Goal: Information Seeking & Learning: Find specific fact

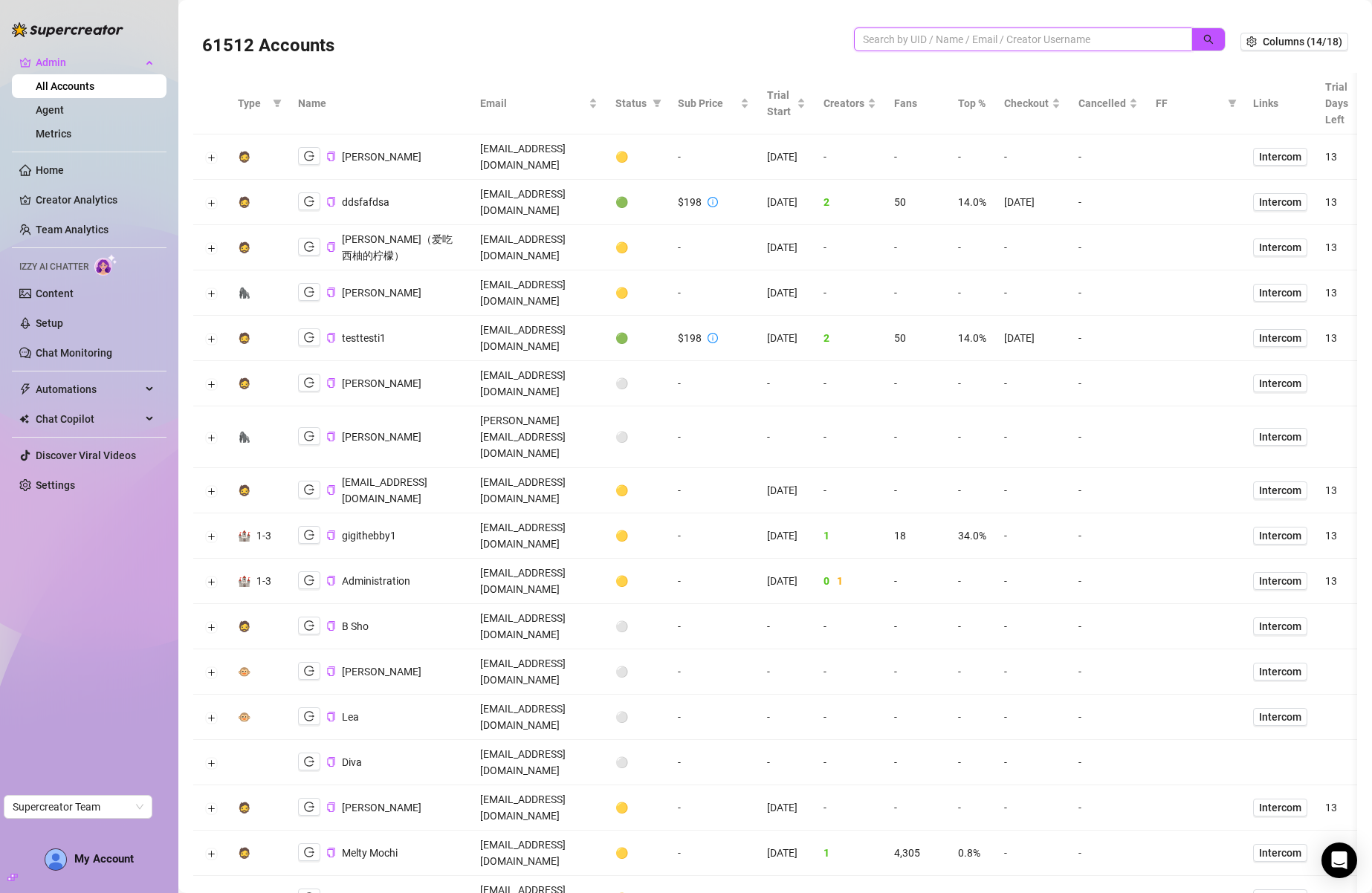
drag, startPoint x: 0, startPoint y: 0, endPoint x: 943, endPoint y: 43, distance: 944.0
click at [943, 44] on input "search" at bounding box center [1017, 39] width 309 height 16
type input "sofia"
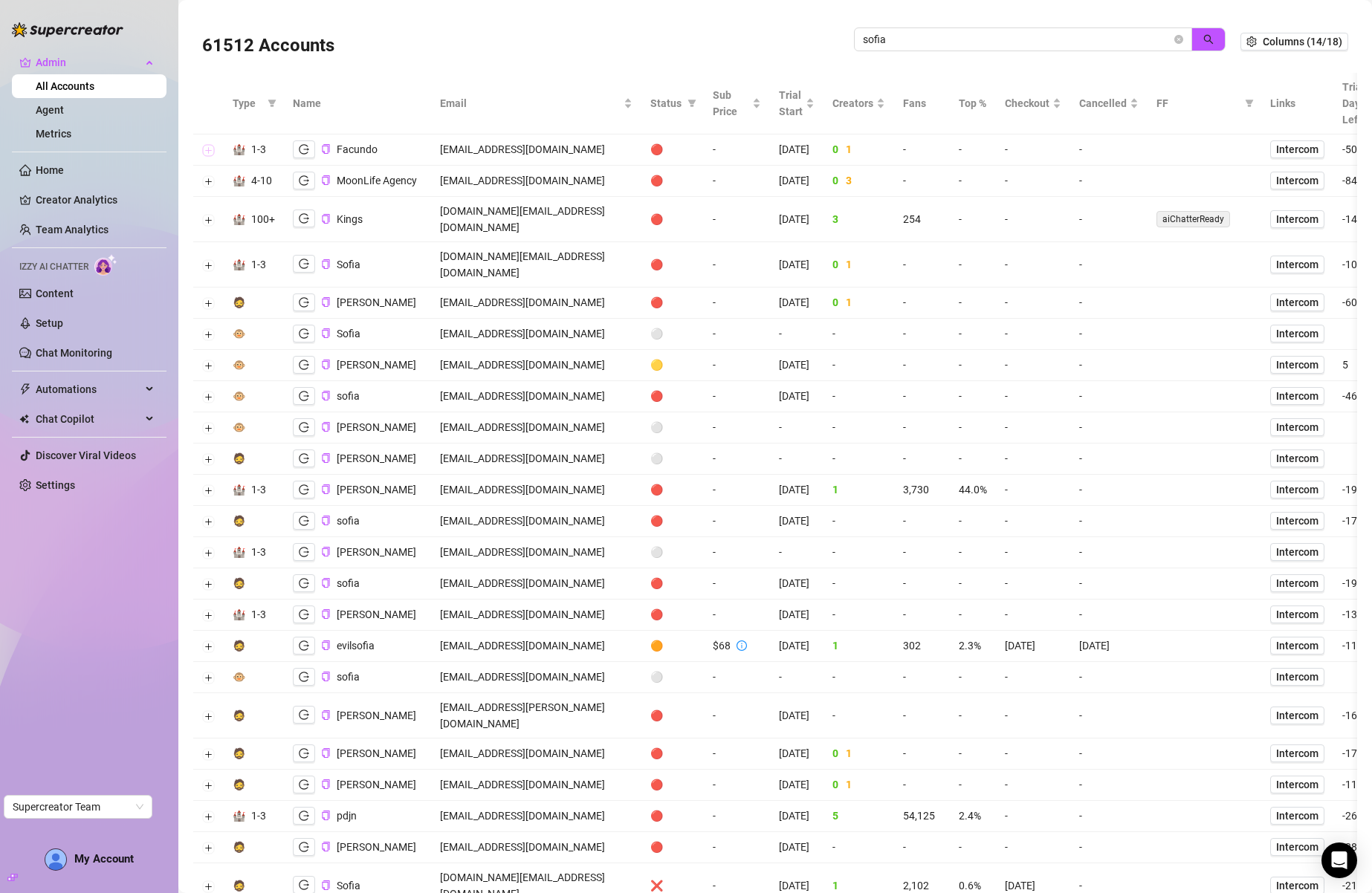
click at [212, 151] on button "Expand row" at bounding box center [208, 150] width 12 height 12
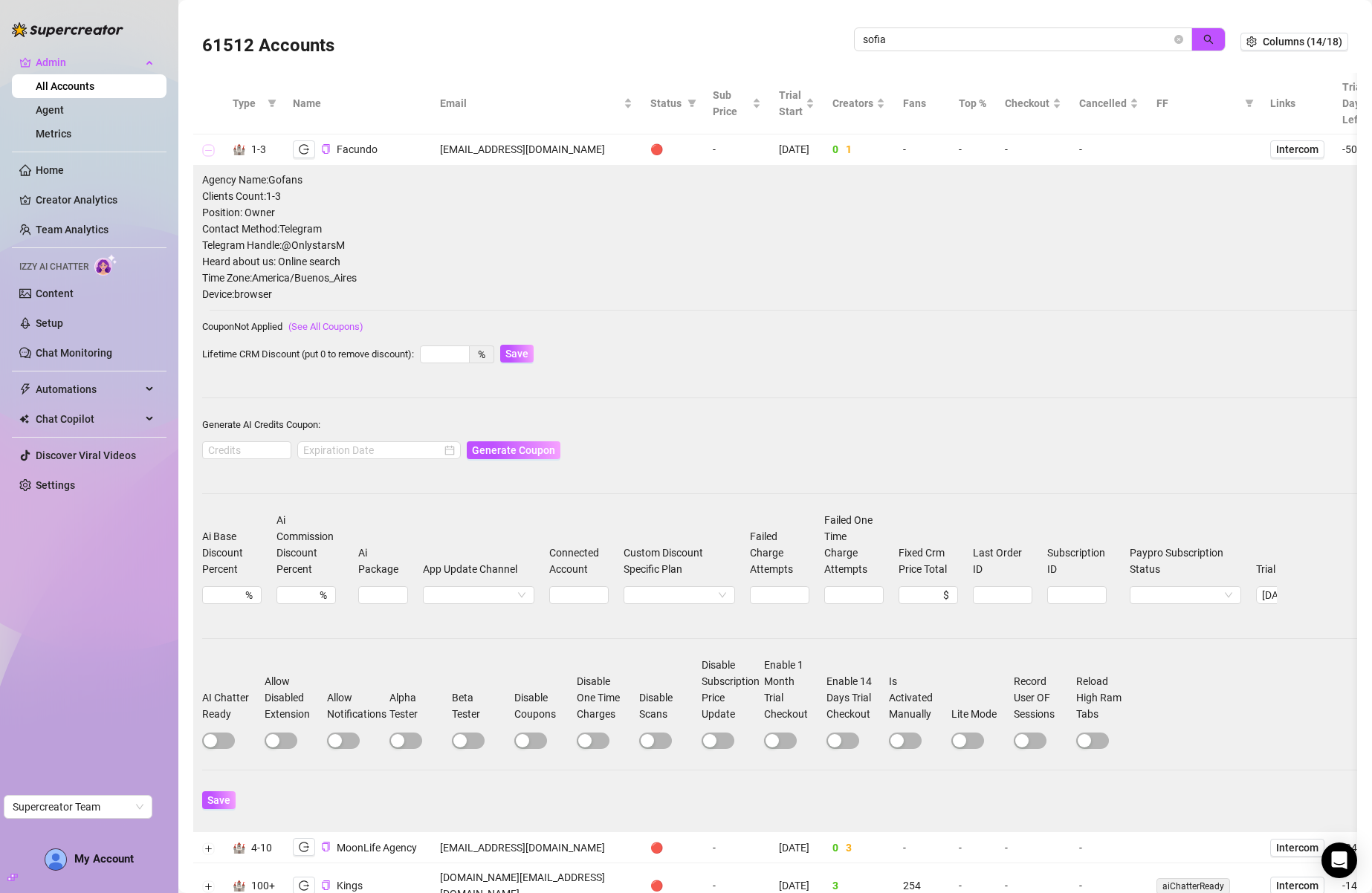
click at [211, 151] on button "Collapse row" at bounding box center [208, 150] width 12 height 12
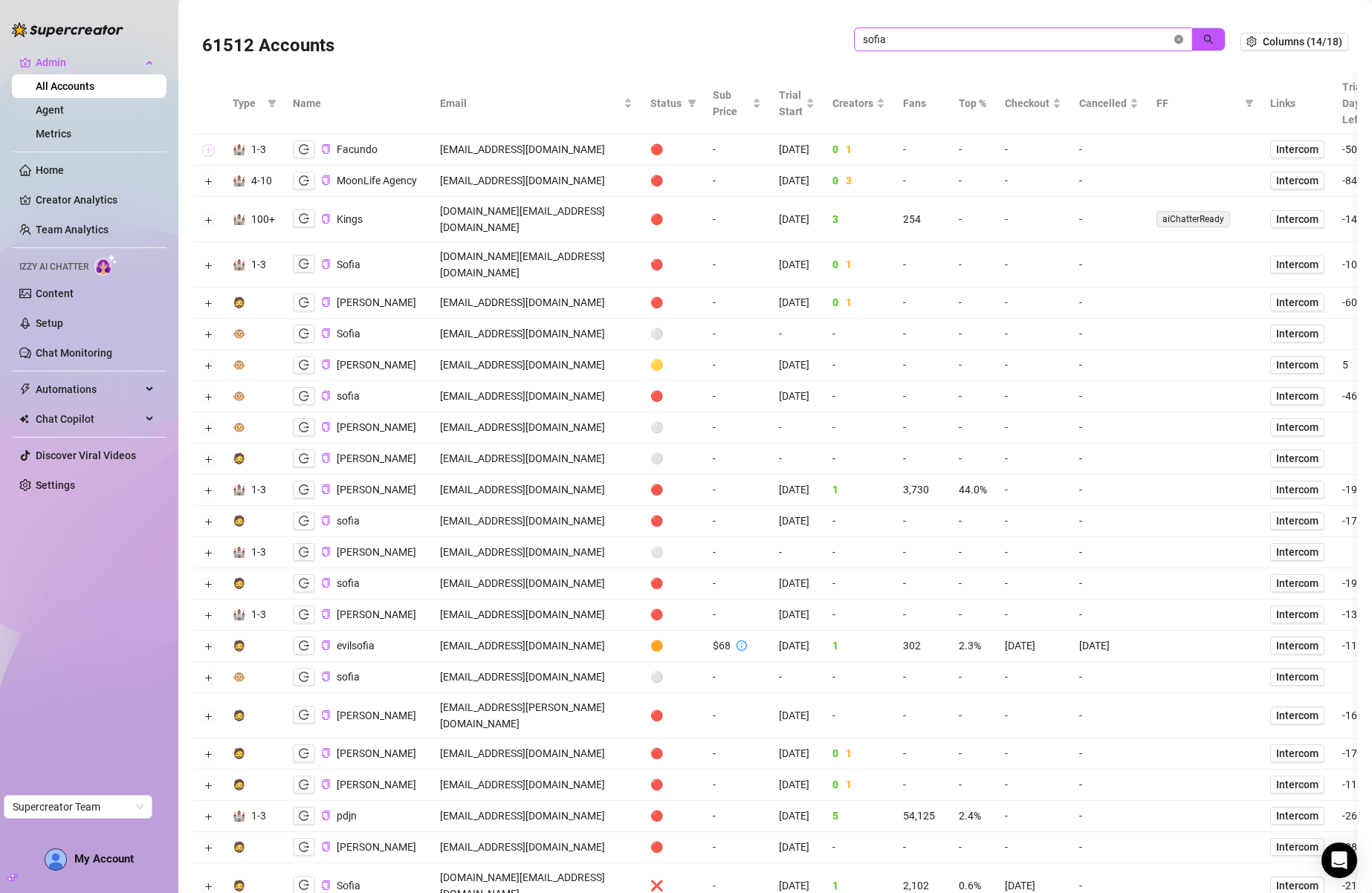
click at [1174, 38] on icon "close-circle" at bounding box center [1178, 39] width 9 height 9
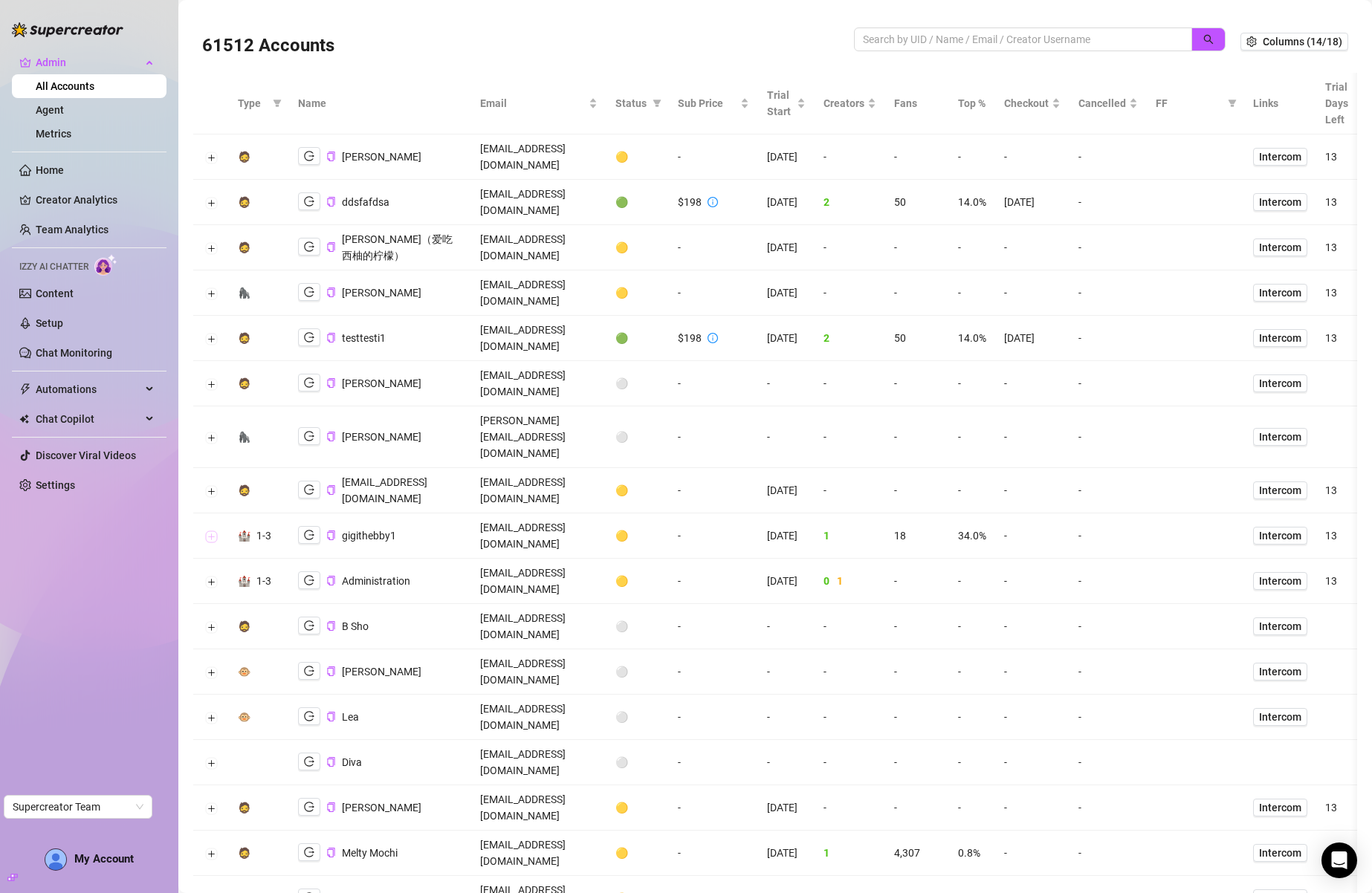
click at [207, 531] on button "Expand row" at bounding box center [210, 536] width 12 height 12
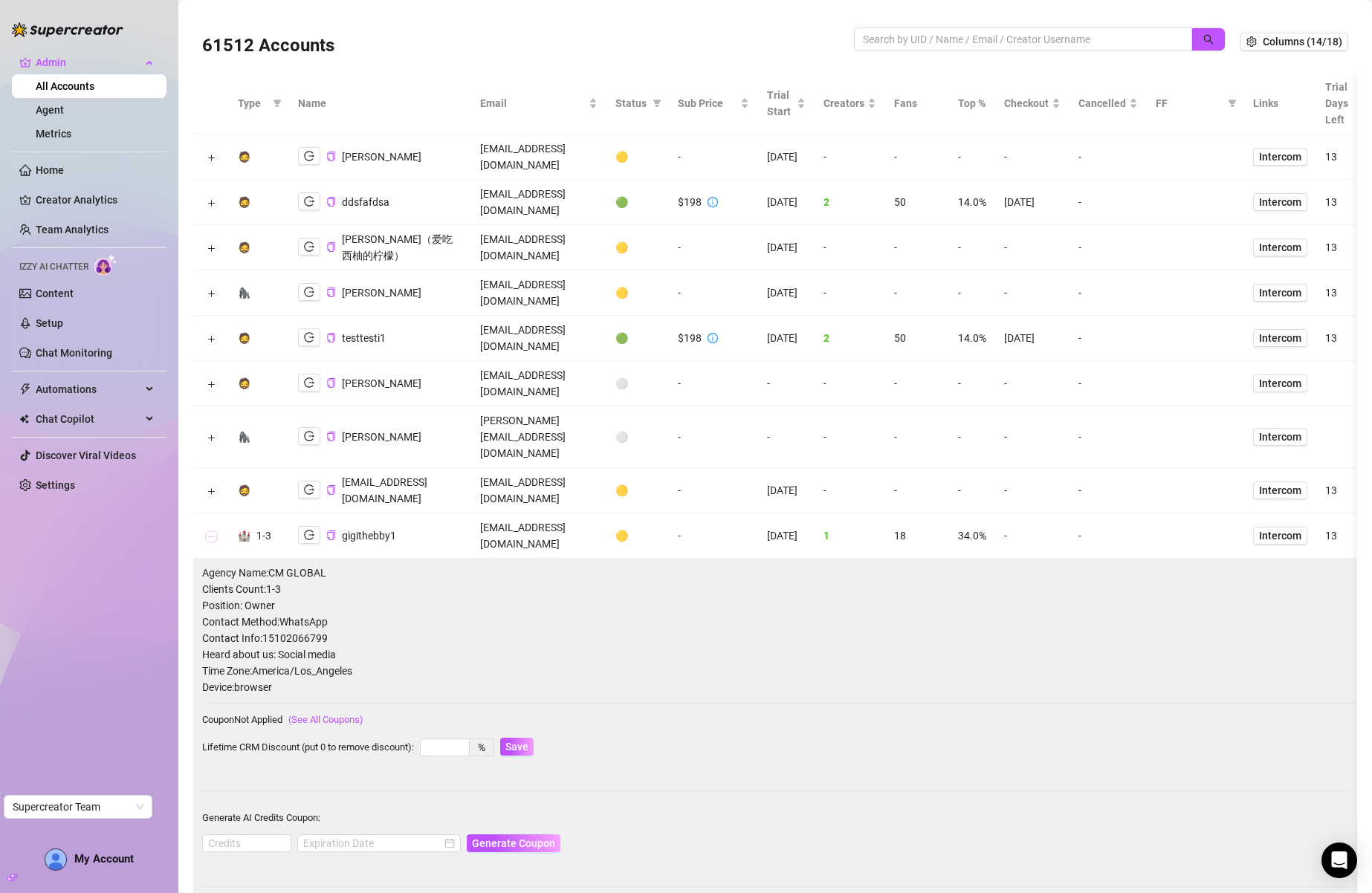
click at [206, 531] on button "Collapse row" at bounding box center [210, 536] width 12 height 12
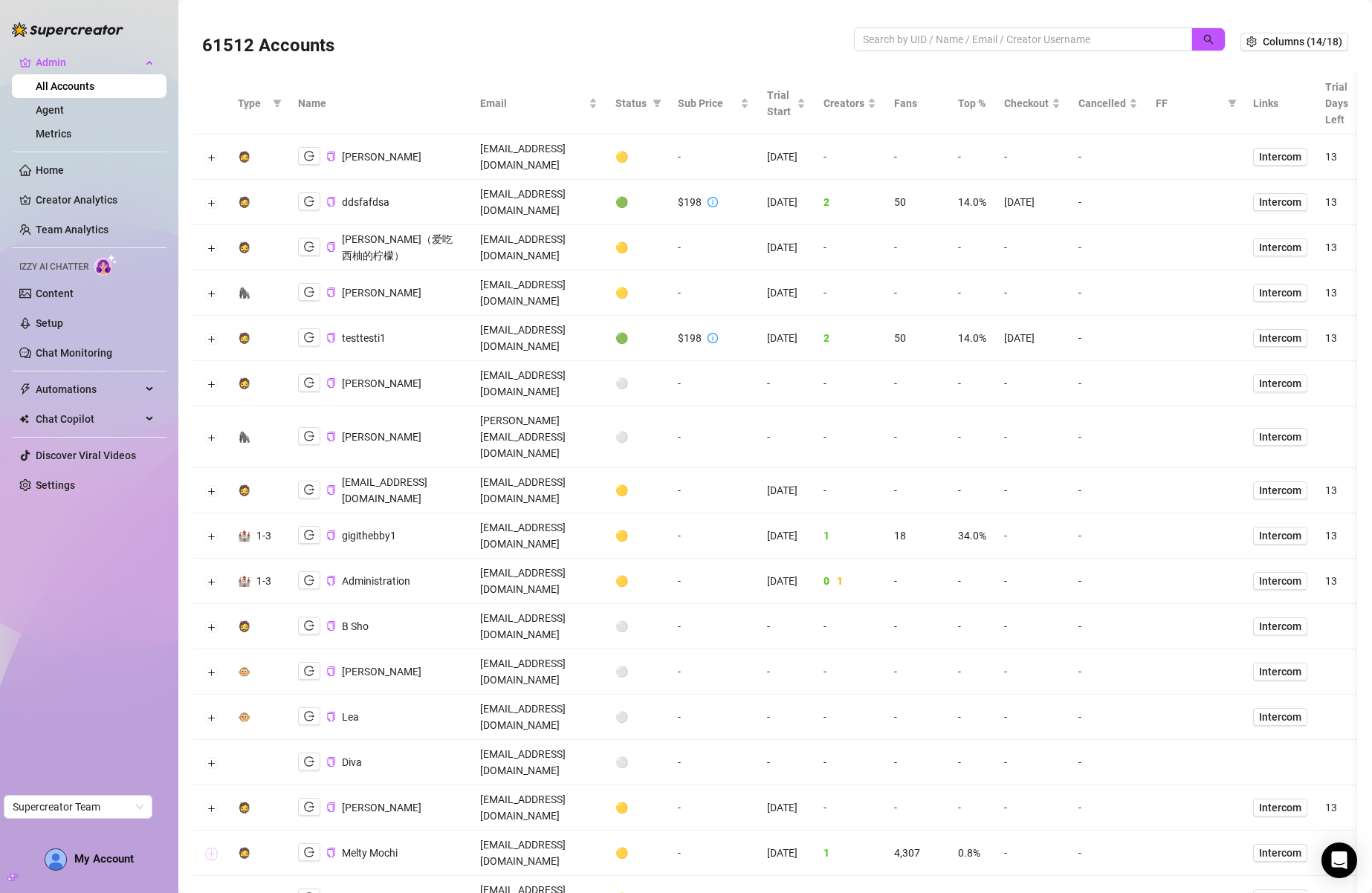
click at [210, 848] on button "Expand row" at bounding box center [210, 853] width 12 height 12
drag, startPoint x: 207, startPoint y: 617, endPoint x: 341, endPoint y: 487, distance: 186.7
click at [208, 848] on button "Collapse row" at bounding box center [210, 853] width 12 height 12
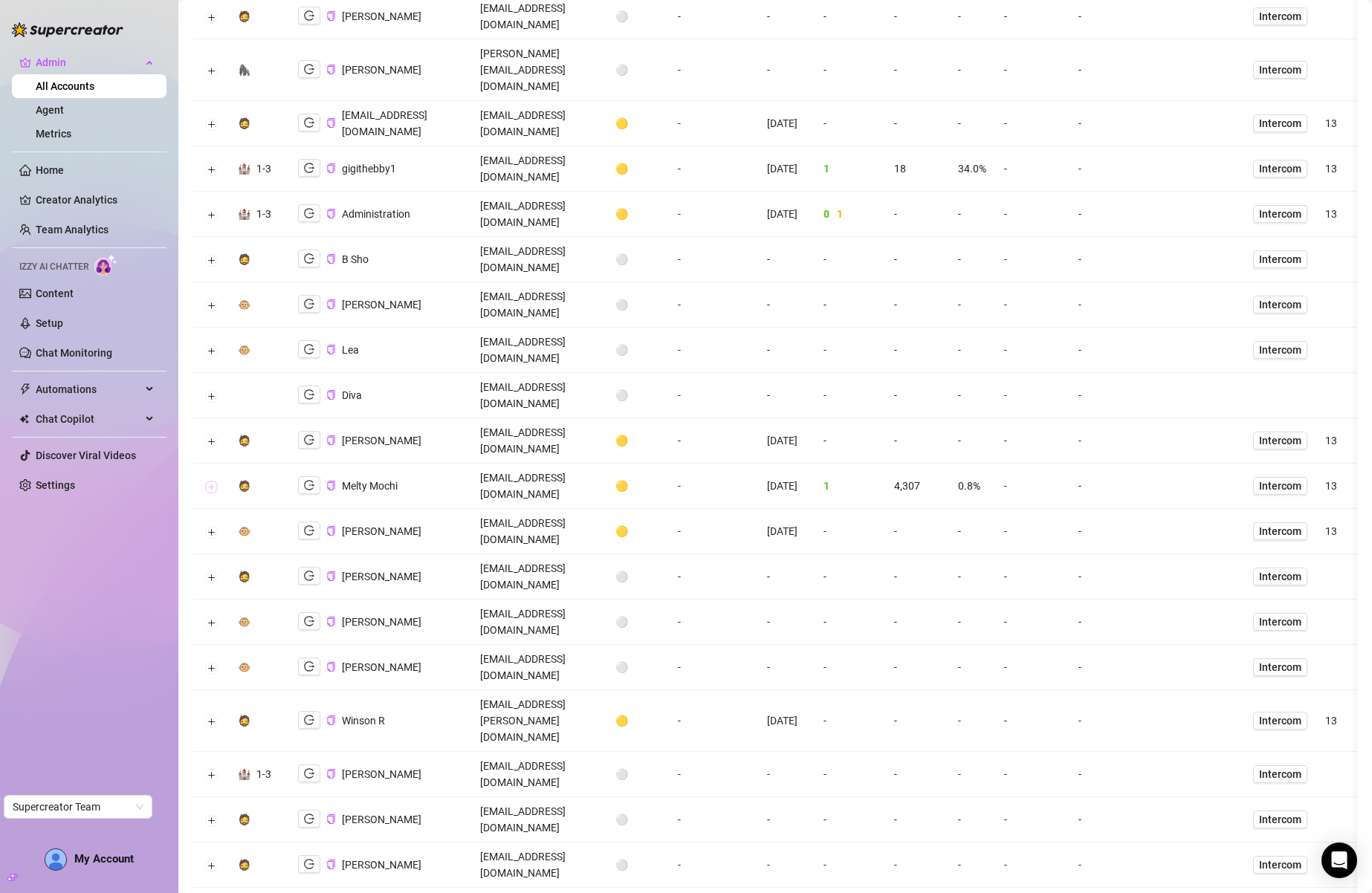
scroll to position [479, 0]
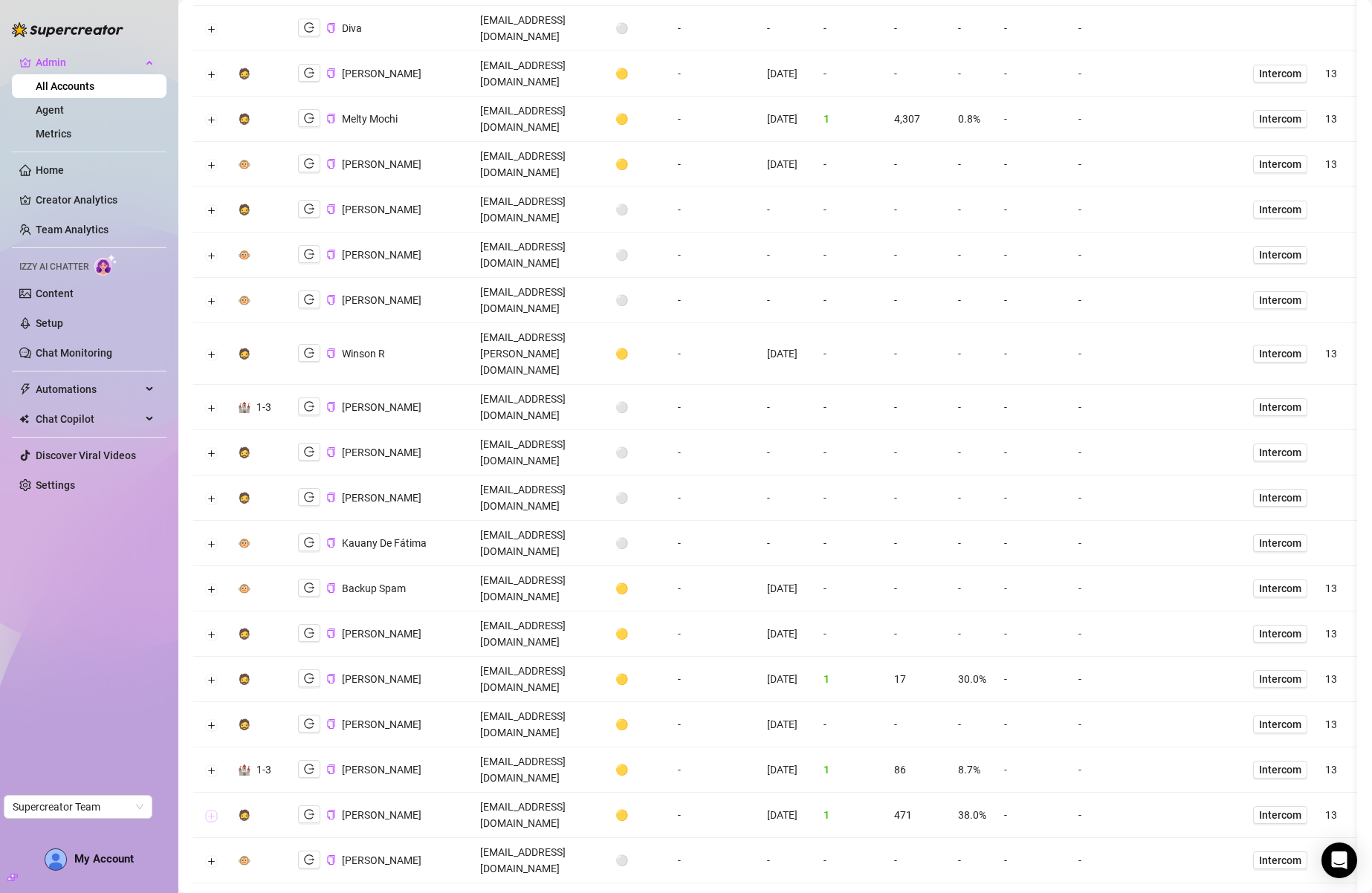
scroll to position [743, 0]
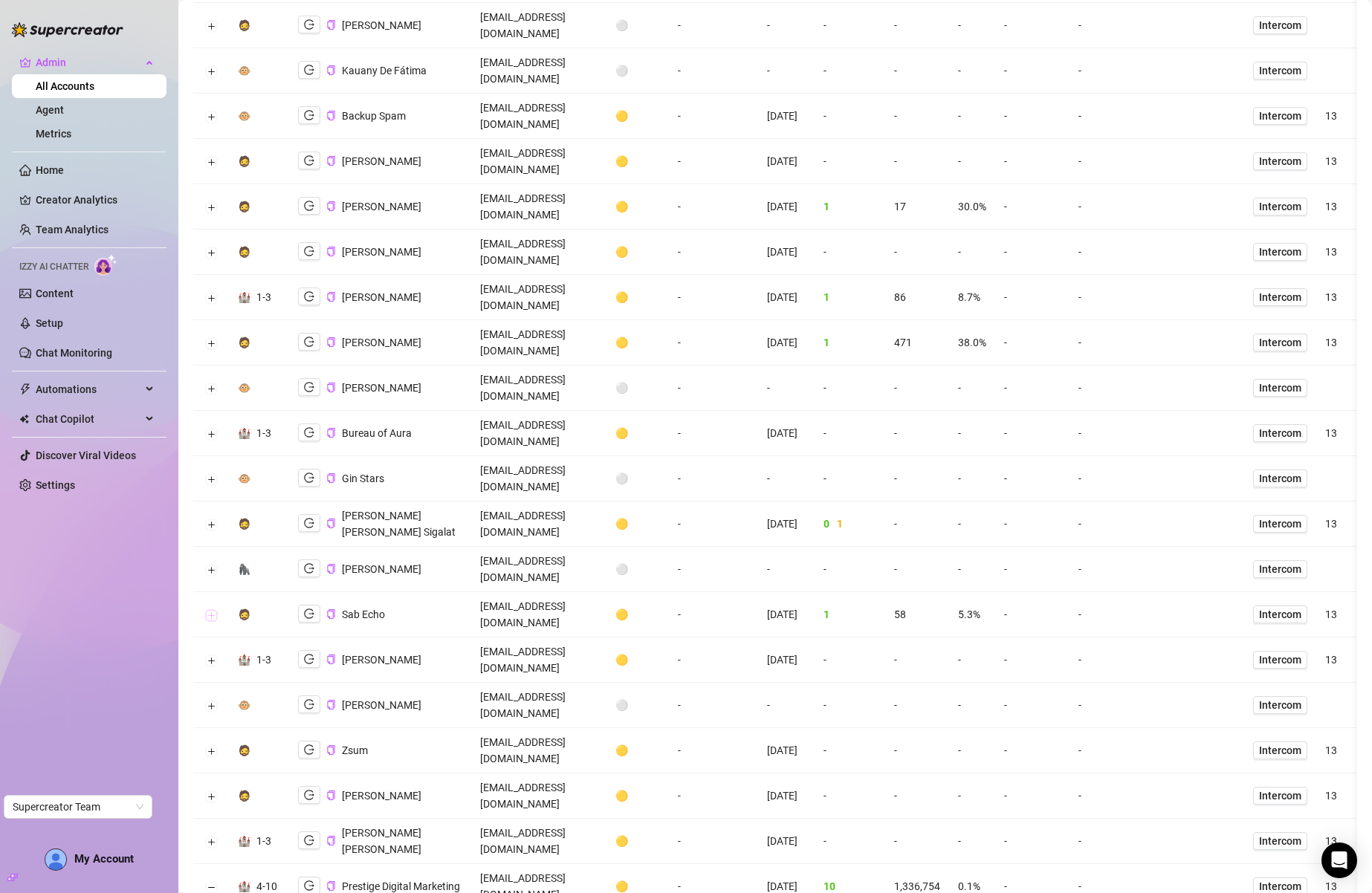
scroll to position [1194, 0]
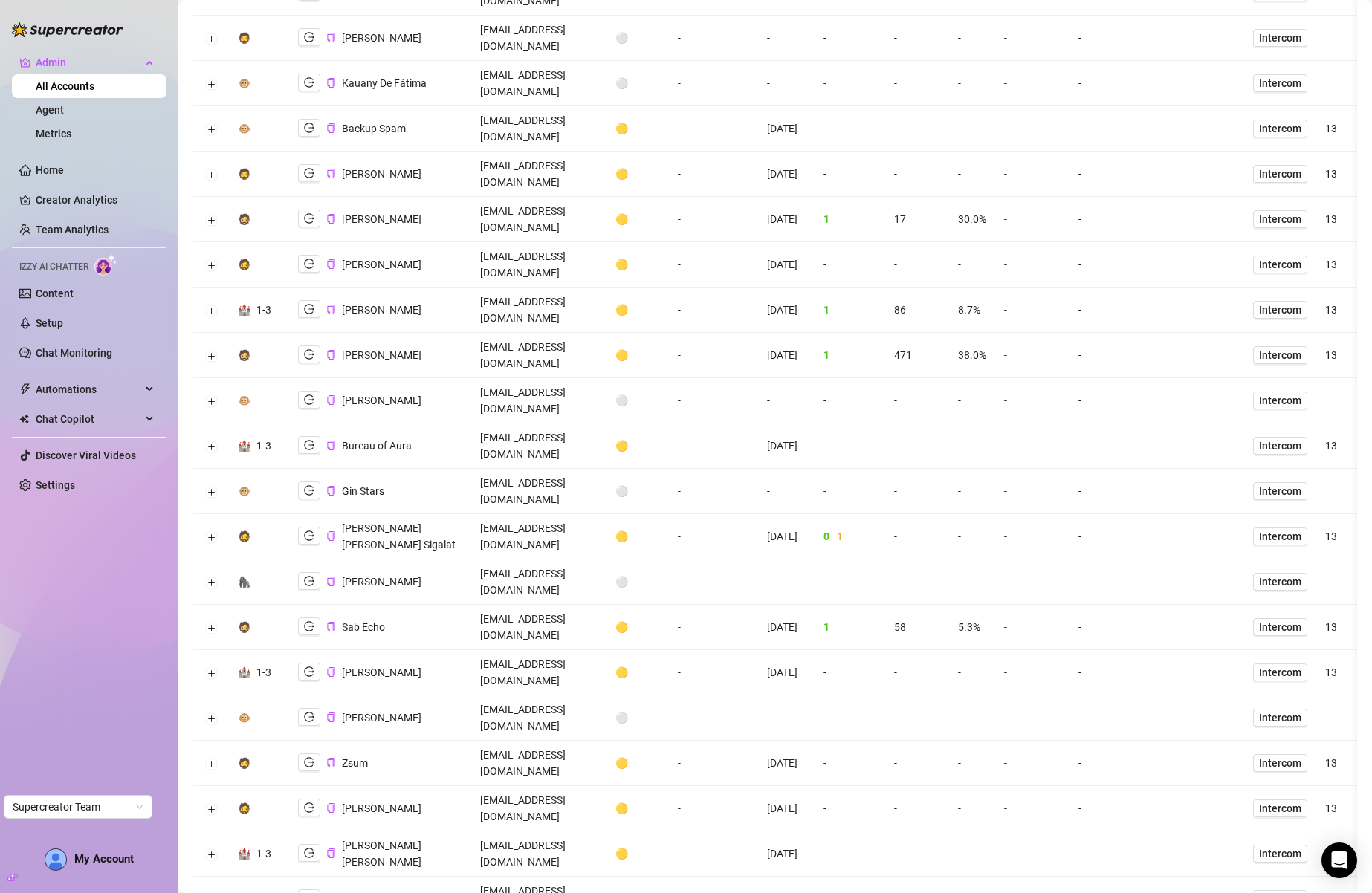
click at [208, 892] on button "Collapse row" at bounding box center [210, 899] width 12 height 12
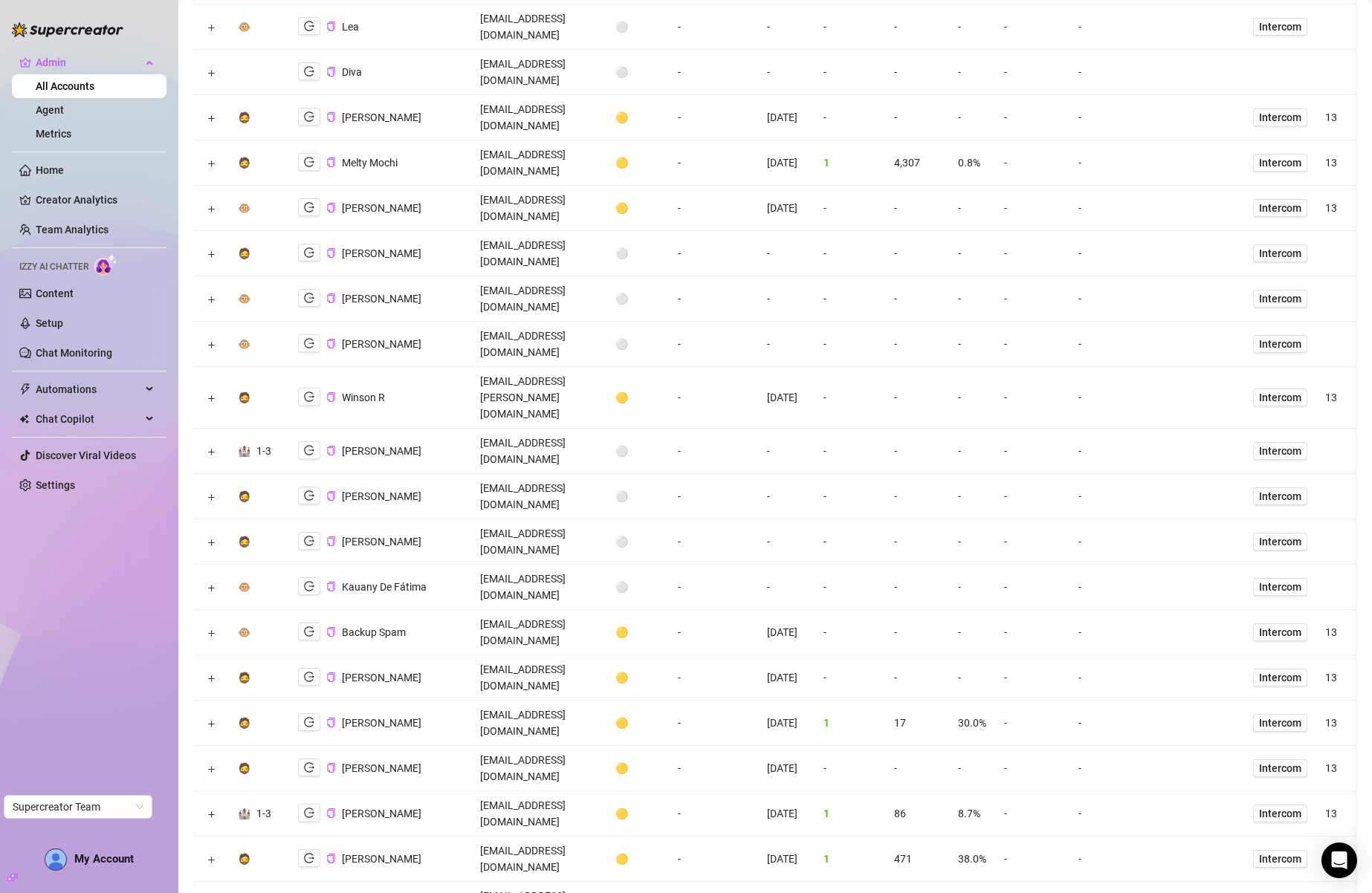
scroll to position [0, 0]
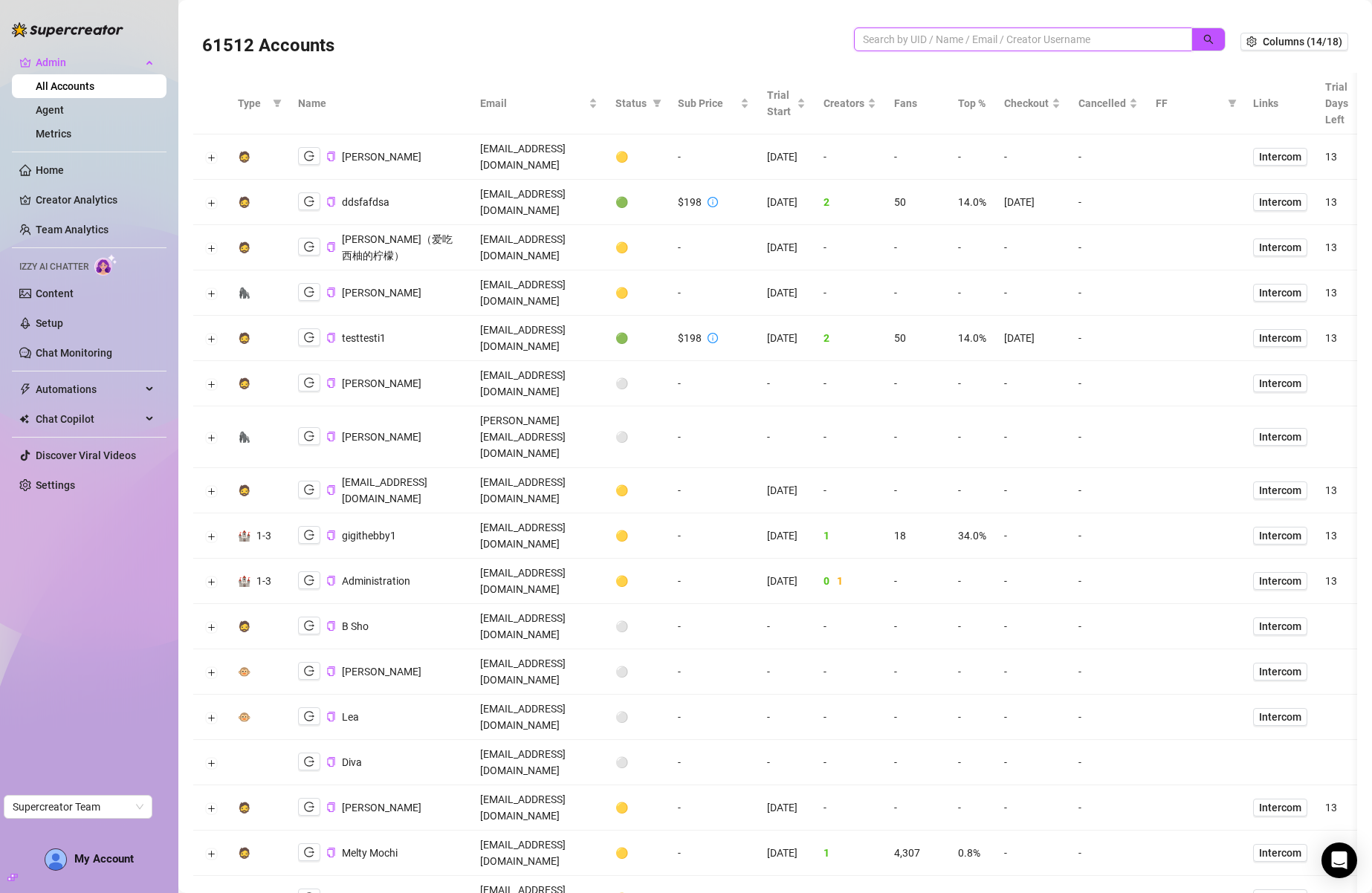
click at [1058, 41] on input "search" at bounding box center [1017, 39] width 309 height 16
paste input "jodymaukele@yahoo.com"
click at [1191, 41] on button "button" at bounding box center [1208, 39] width 34 height 24
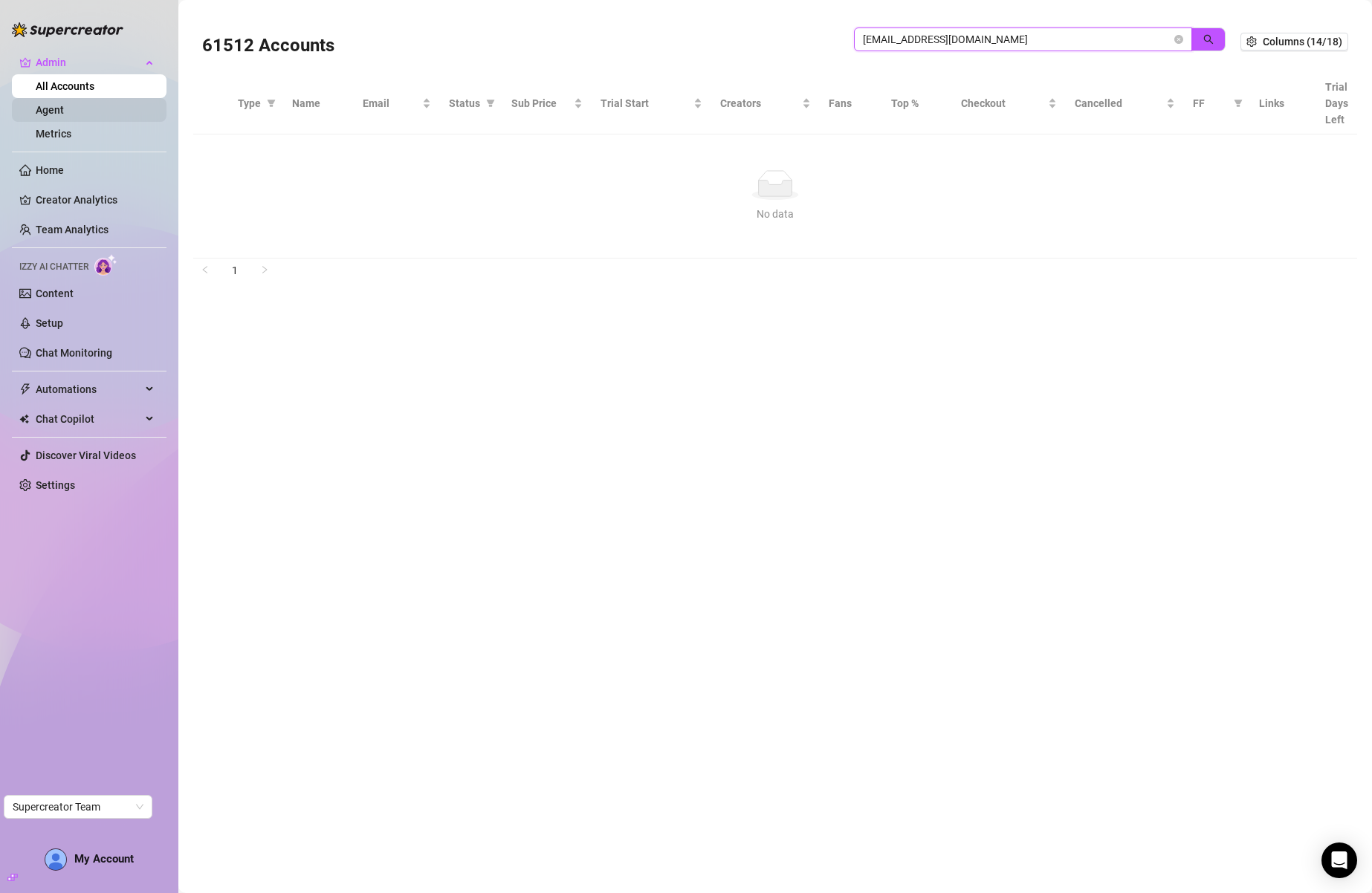
type input "jodymaukele@yahoo.com"
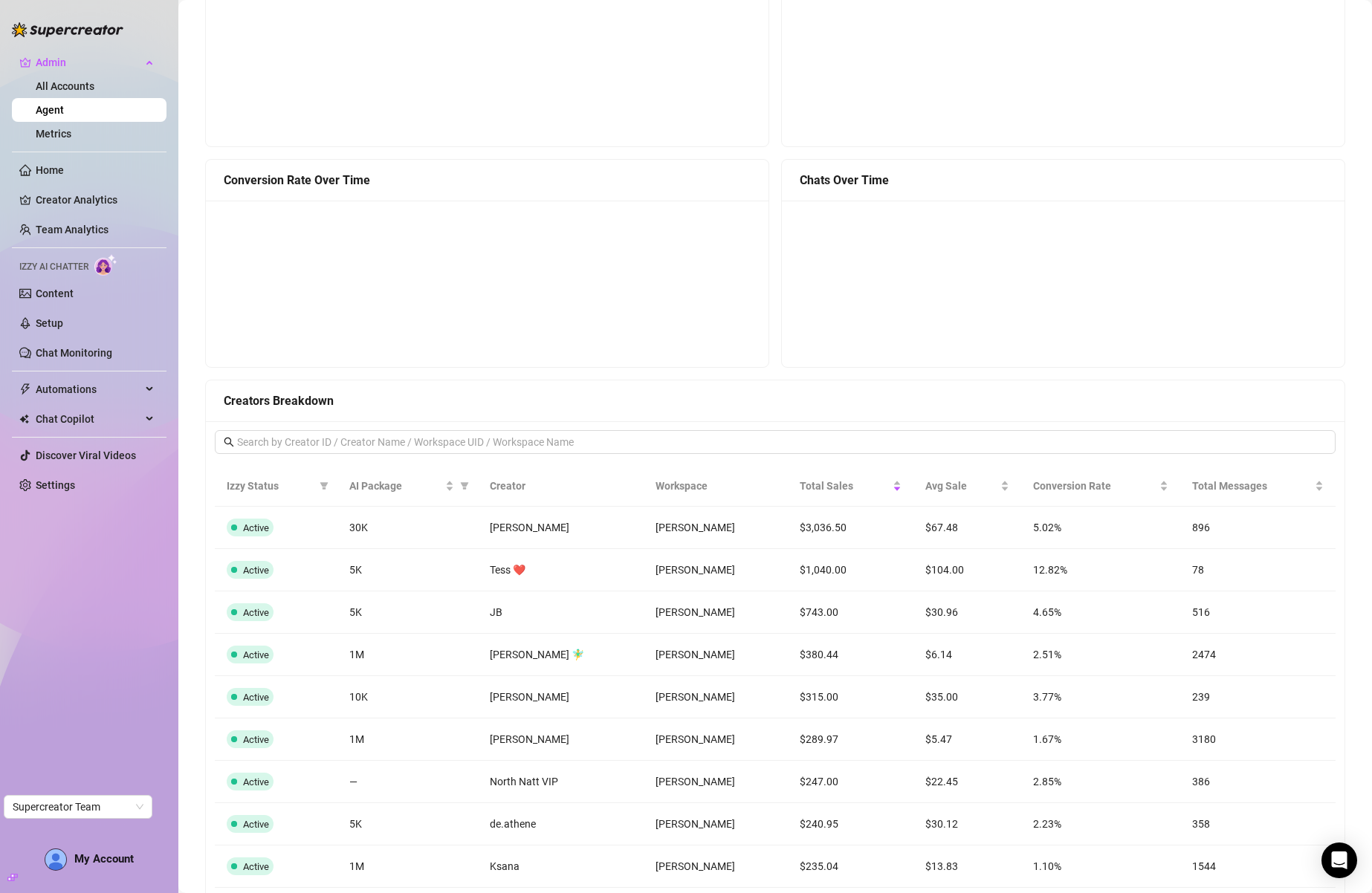
scroll to position [662, 0]
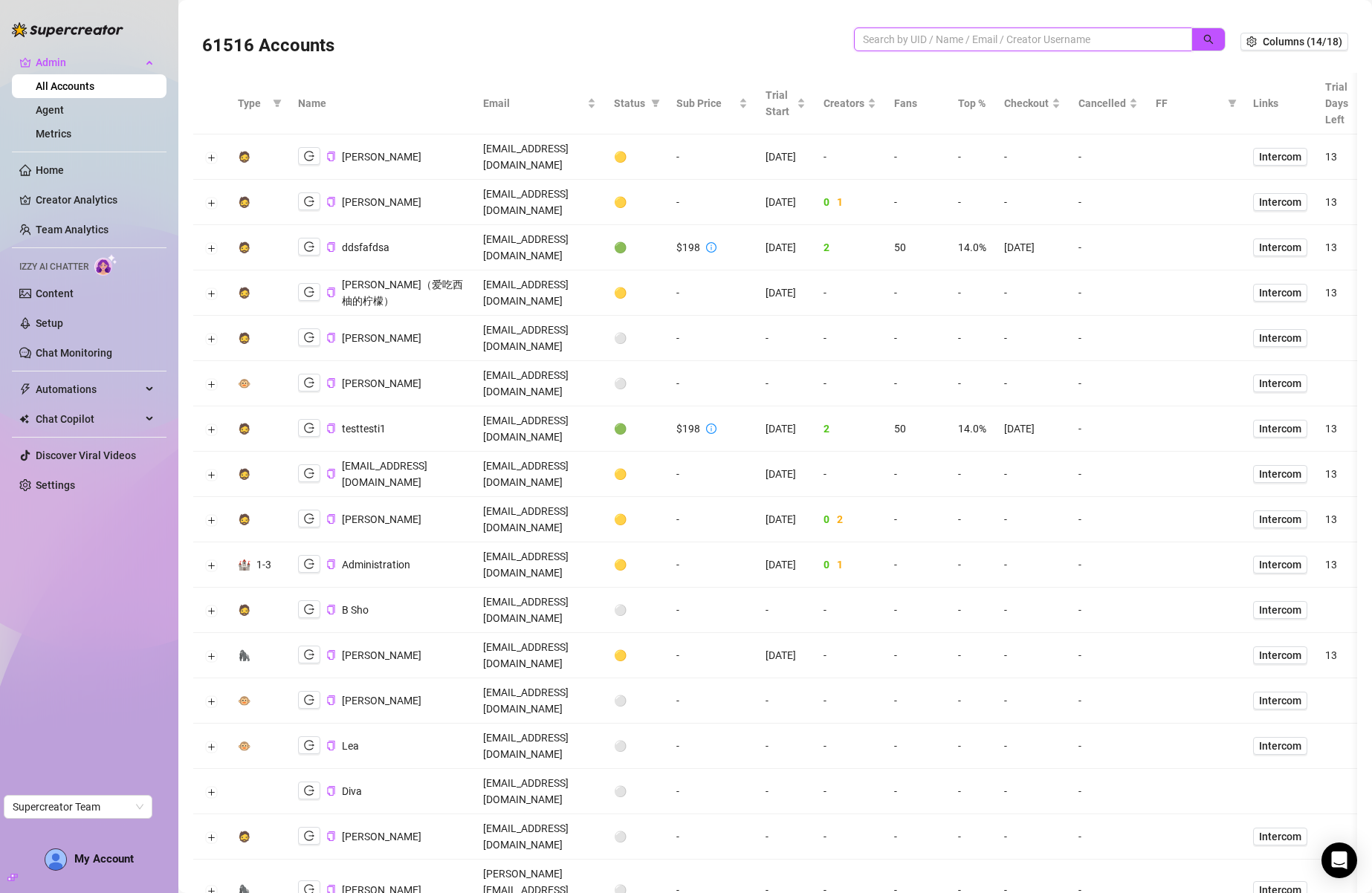
drag, startPoint x: 988, startPoint y: 41, endPoint x: 1030, endPoint y: 41, distance: 42.0
click at [989, 40] on input "search" at bounding box center [1017, 39] width 309 height 16
paste input "tcindyxxx@gmail.com"
click at [1204, 41] on icon "search" at bounding box center [1208, 39] width 10 height 10
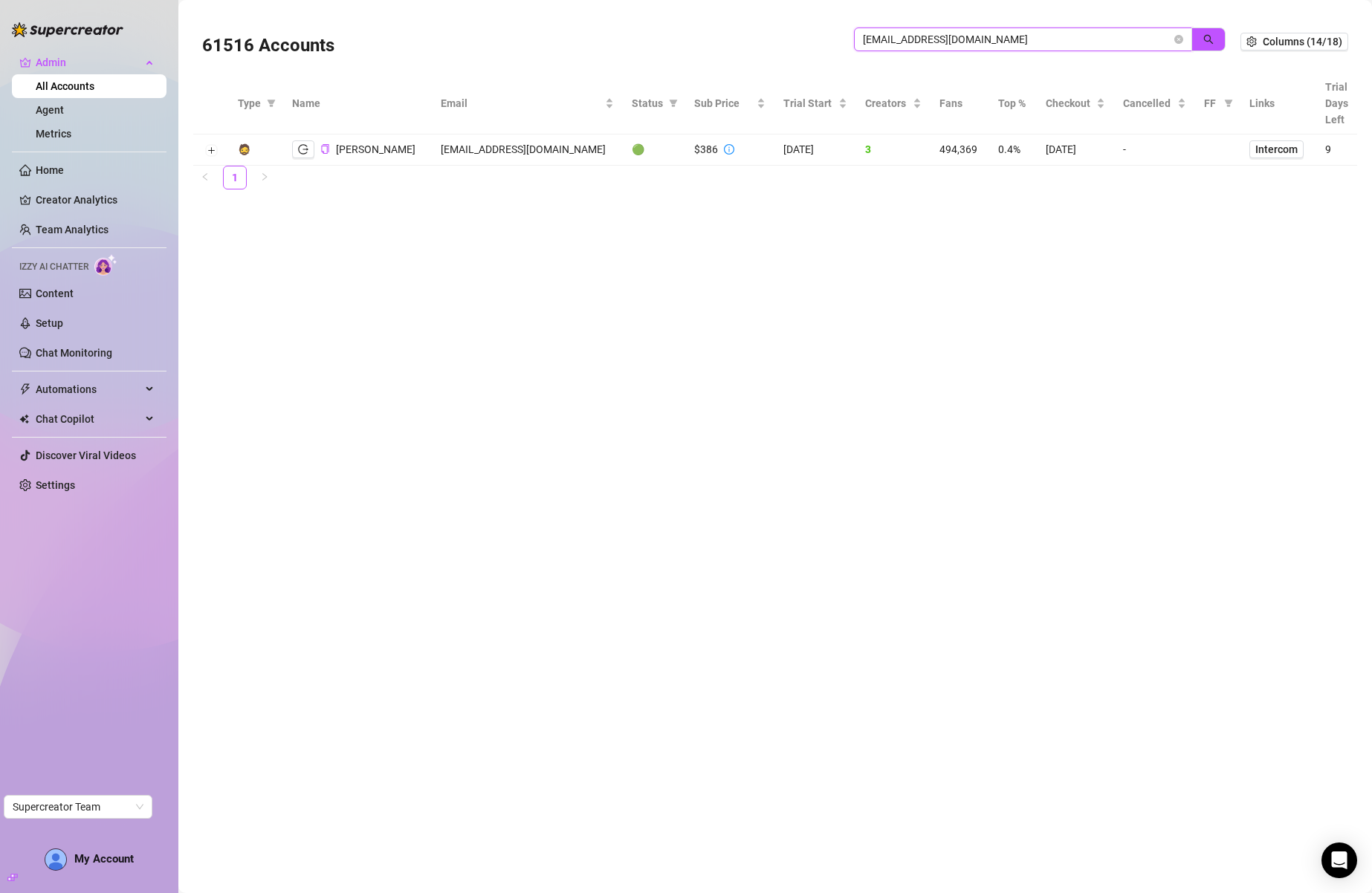
click at [1038, 44] on input "tcindyxxx@gmail.com" at bounding box center [1017, 39] width 309 height 16
click at [1038, 43] on input "tcindyxxx@gmail.com" at bounding box center [1017, 39] width 309 height 16
drag, startPoint x: 1038, startPoint y: 43, endPoint x: 1131, endPoint y: 41, distance: 93.0
click at [1038, 43] on input "tcindyxxx@gmail.com" at bounding box center [1017, 39] width 309 height 16
paste input "adareagency"
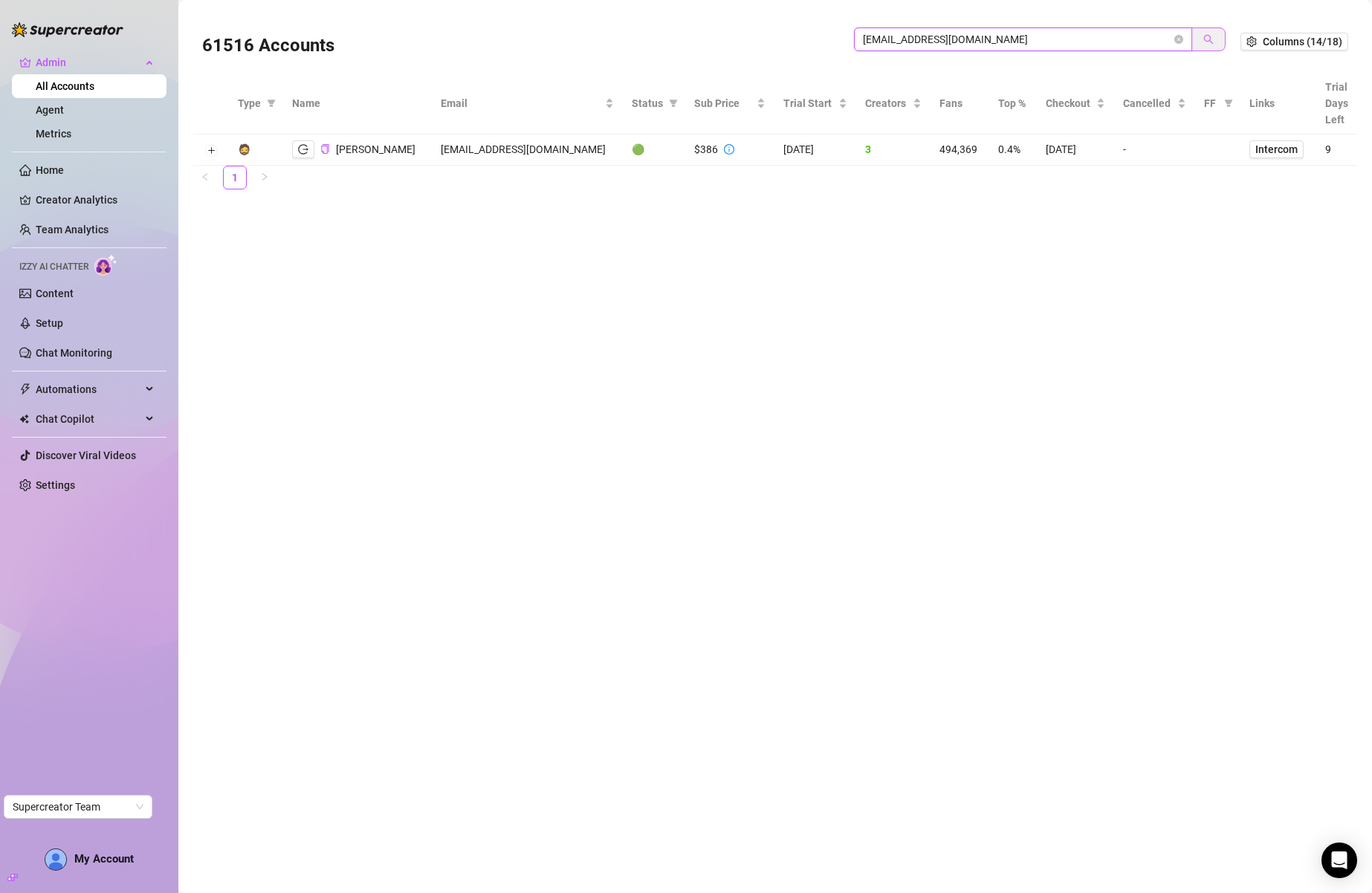
click at [1214, 37] on icon "search" at bounding box center [1208, 39] width 10 height 10
click at [978, 40] on input "adareagency@gmail.com" at bounding box center [1017, 39] width 309 height 16
type input "plz"
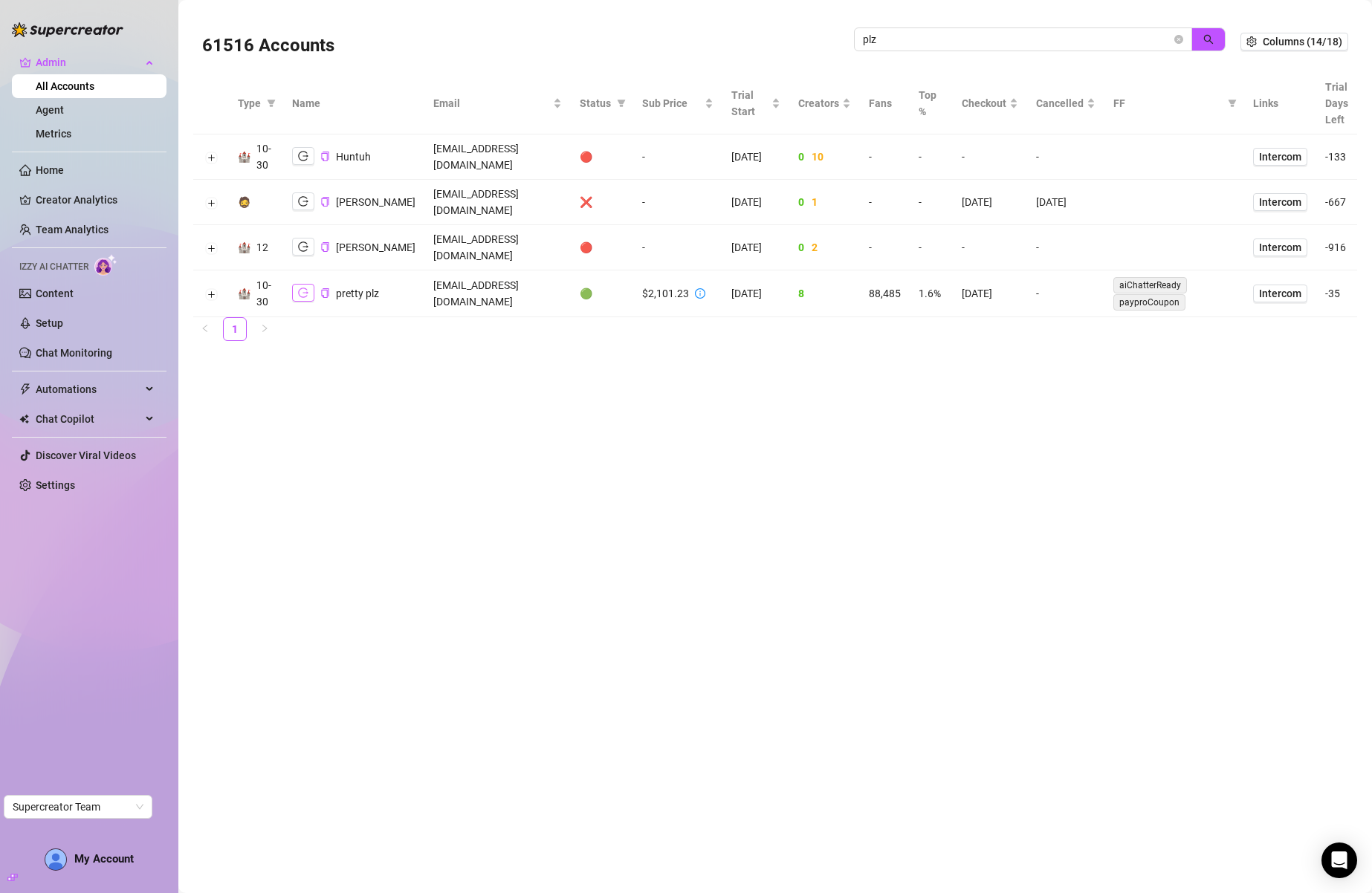
click at [302, 288] on icon "logout" at bounding box center [302, 292] width 10 height 10
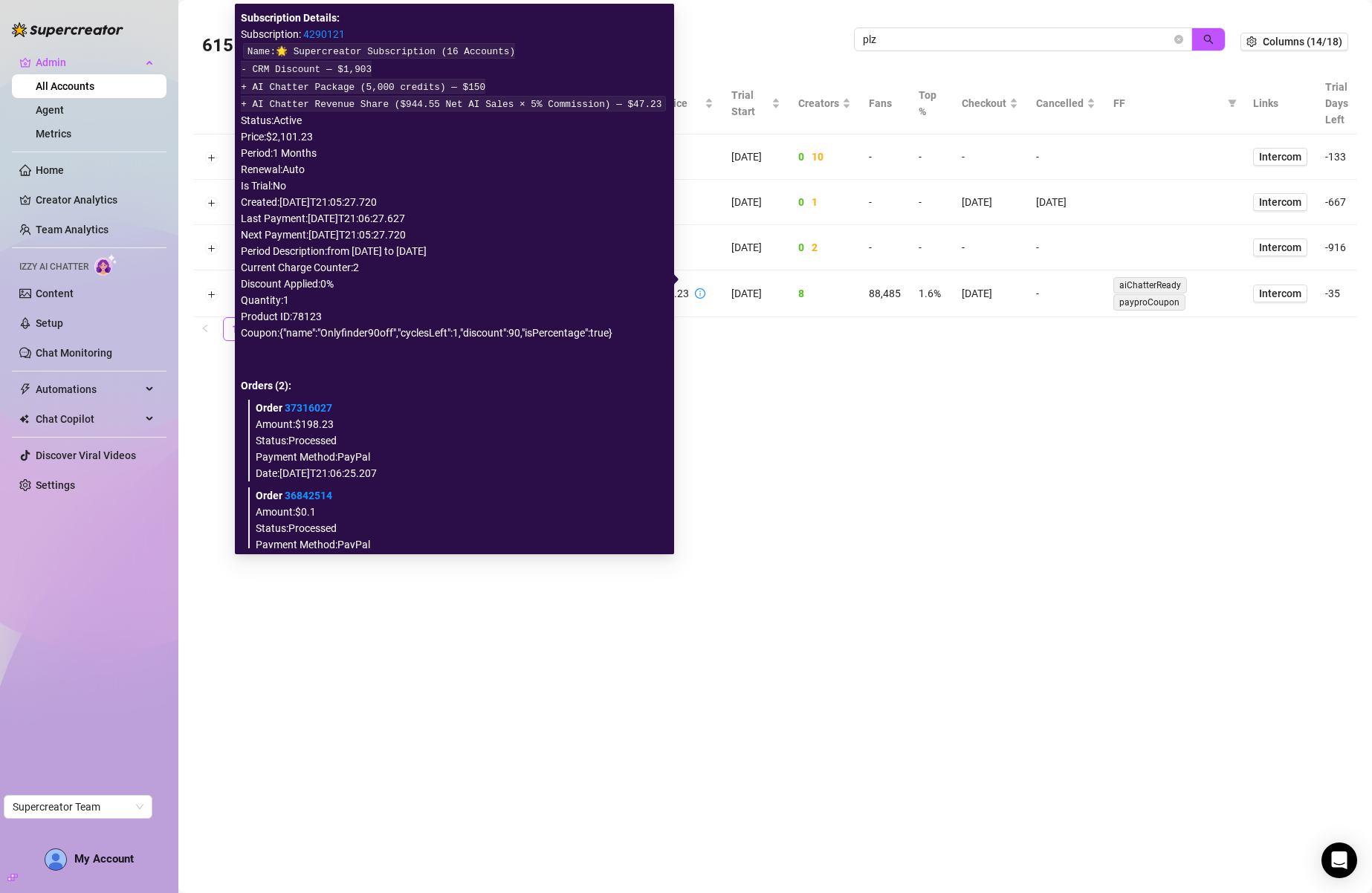
click at [329, 34] on link "4290121" at bounding box center [324, 34] width 41 height 12
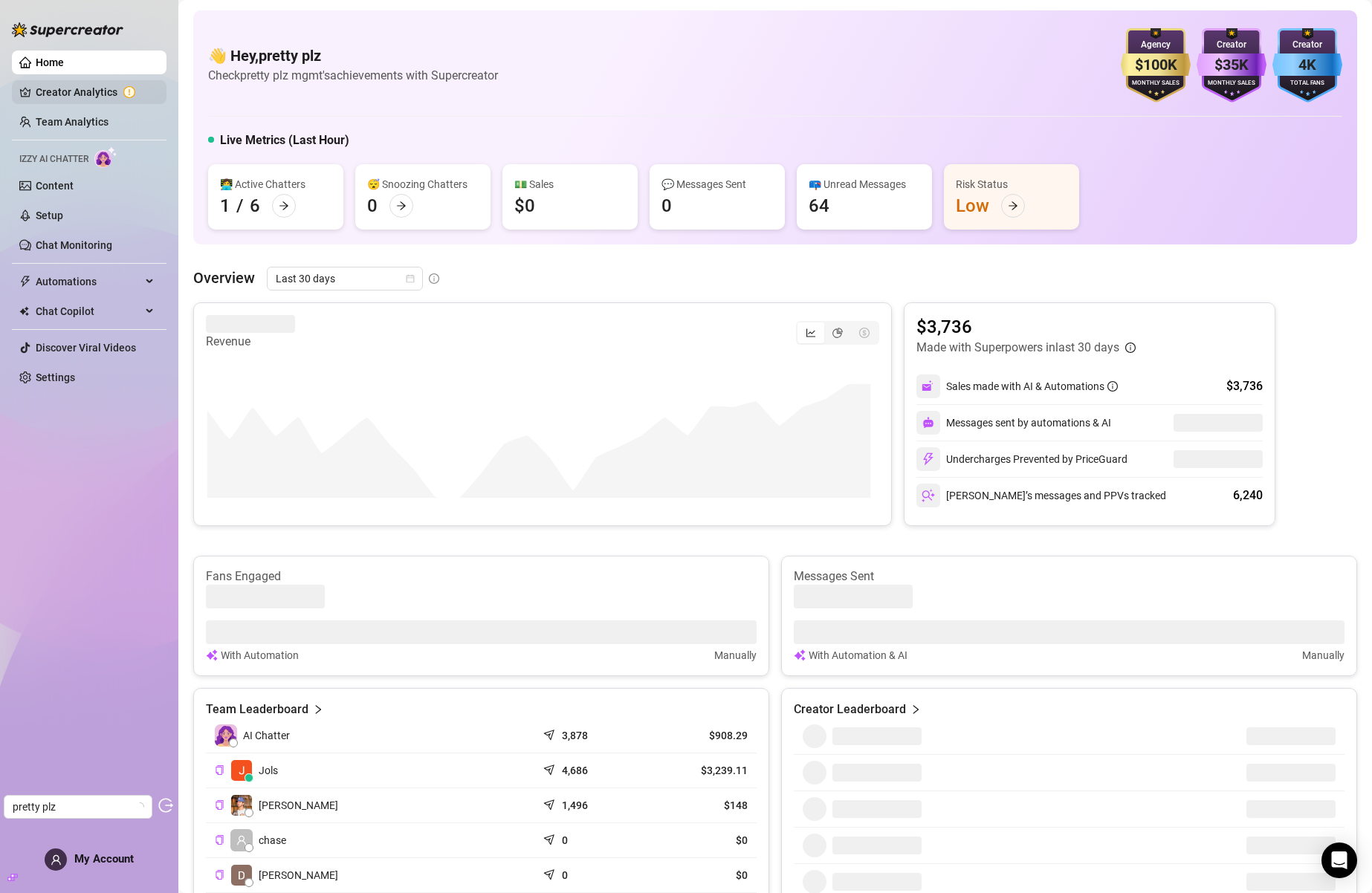
click at [69, 88] on link "Creator Analytics" at bounding box center [95, 92] width 119 height 24
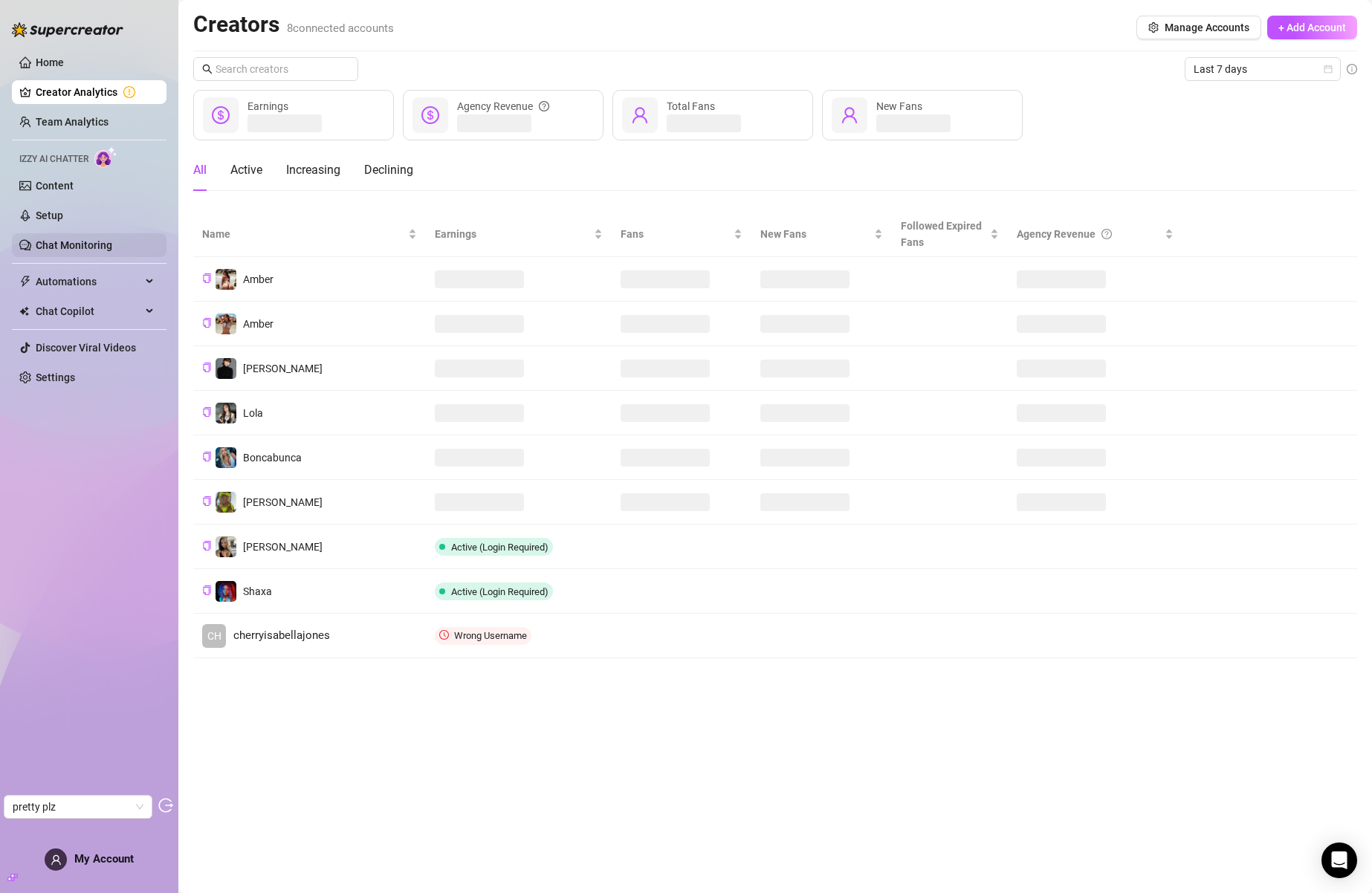
click at [82, 240] on link "Chat Monitoring" at bounding box center [74, 245] width 76 height 12
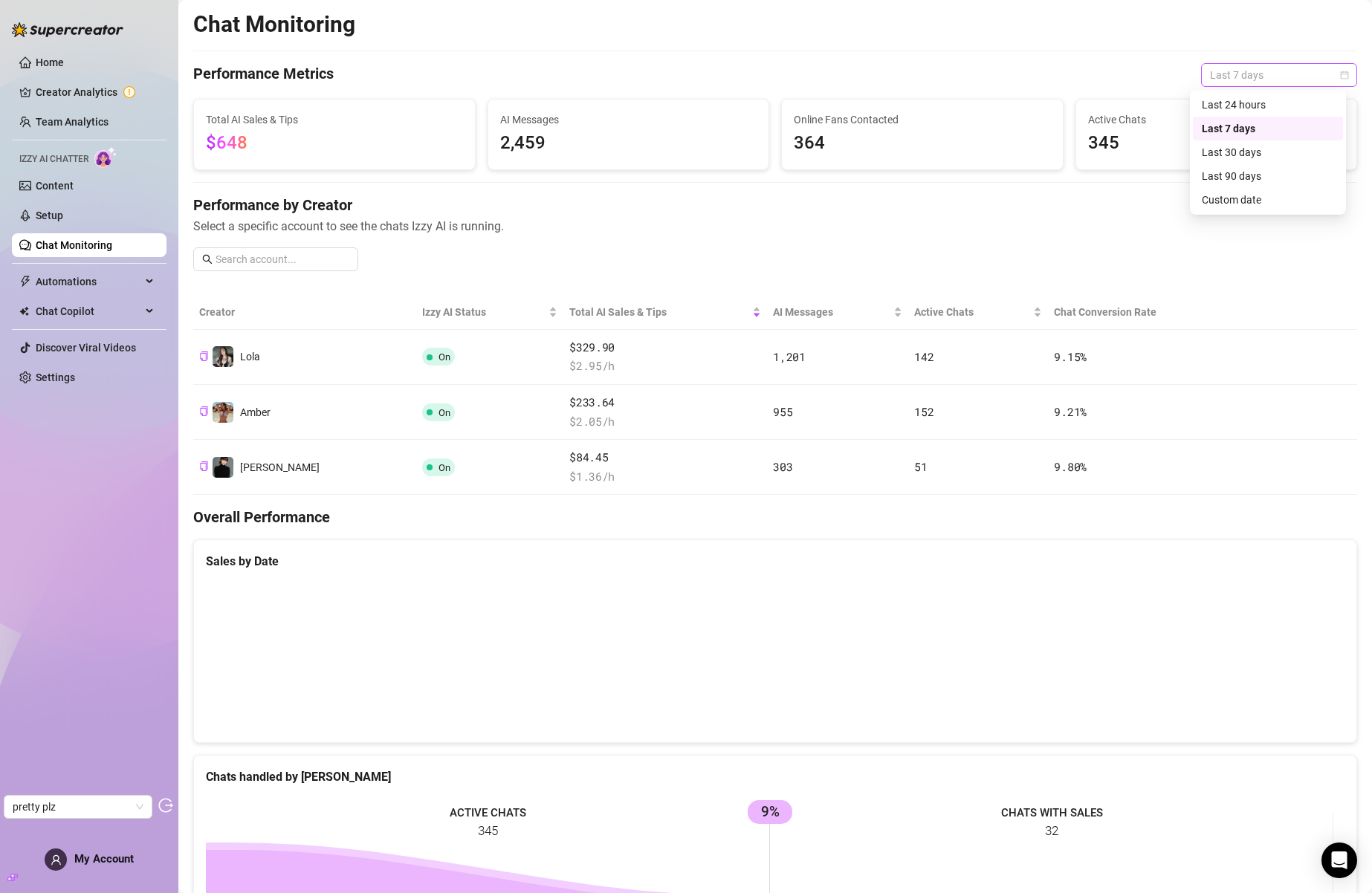
click at [1272, 73] on span "Last 7 days" at bounding box center [1278, 75] width 138 height 23
click at [1262, 159] on div "Last 30 days" at bounding box center [1268, 152] width 133 height 16
click at [75, 379] on link "Settings" at bounding box center [55, 377] width 40 height 12
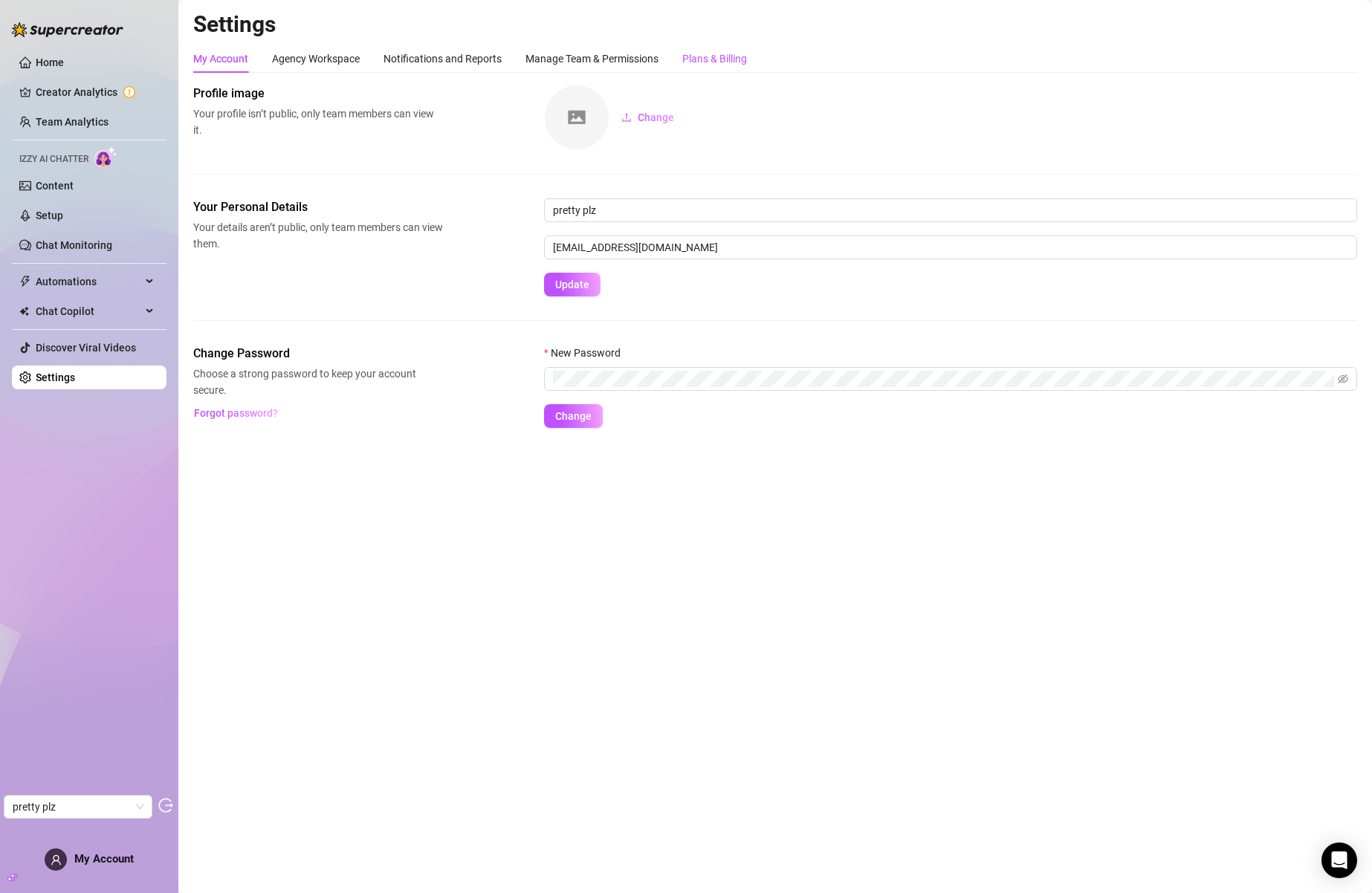
click at [730, 56] on div "Plans & Billing" at bounding box center [714, 58] width 65 height 16
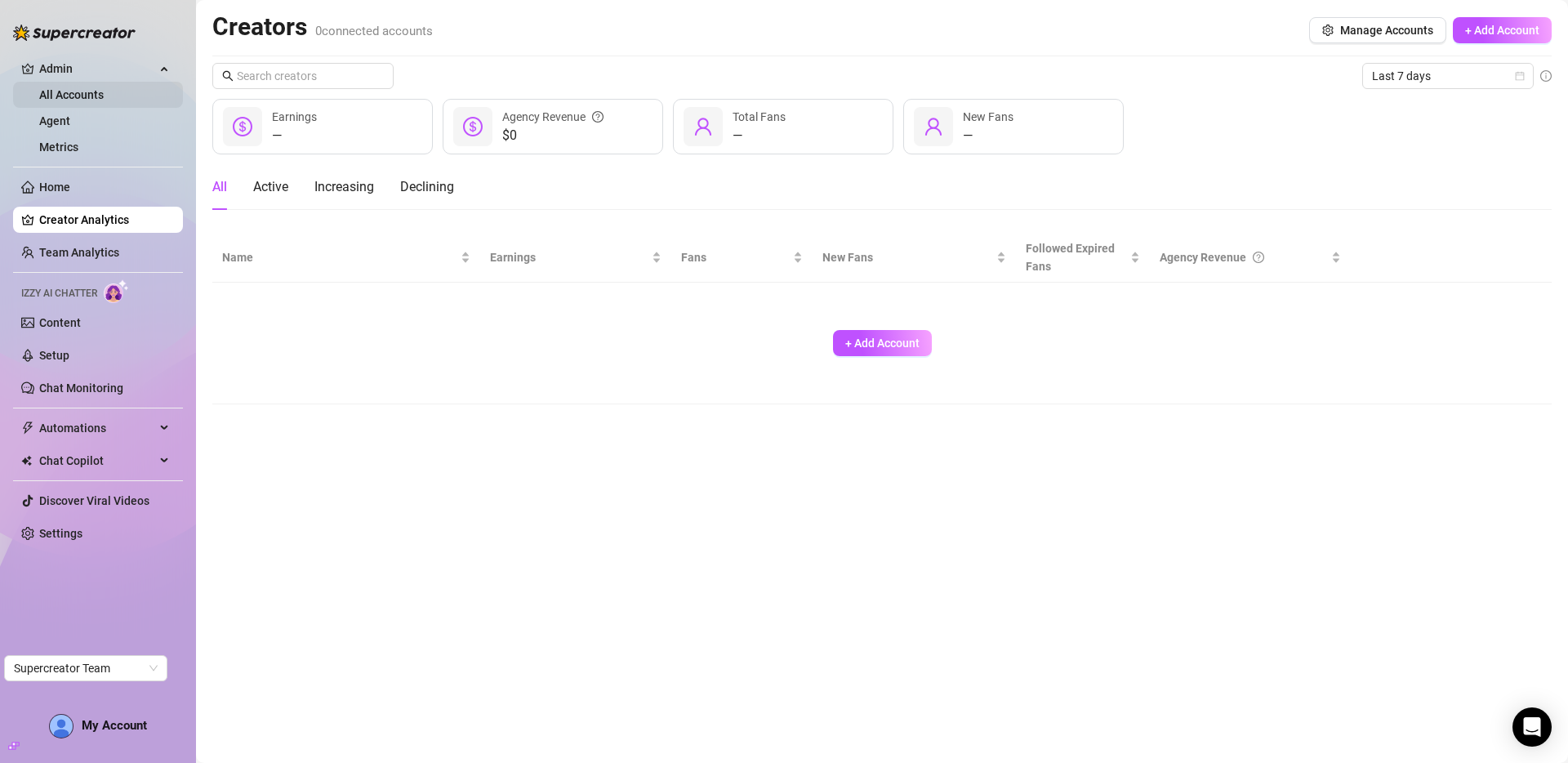
click at [89, 88] on link "All Accounts" at bounding box center [71, 94] width 64 height 13
click at [70, 114] on link "Agent" at bounding box center [55, 120] width 31 height 13
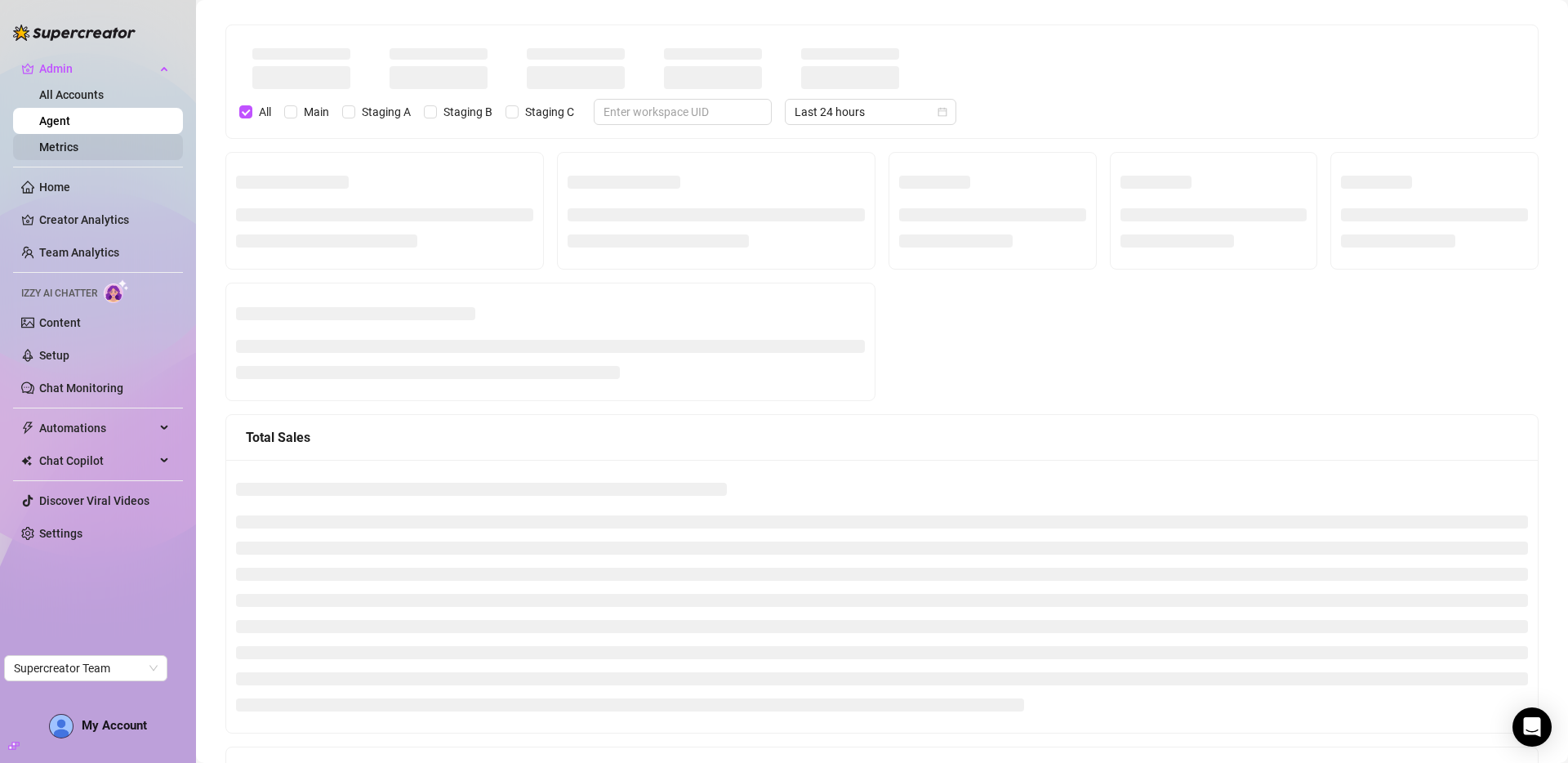
click at [79, 142] on link "Metrics" at bounding box center [59, 147] width 39 height 13
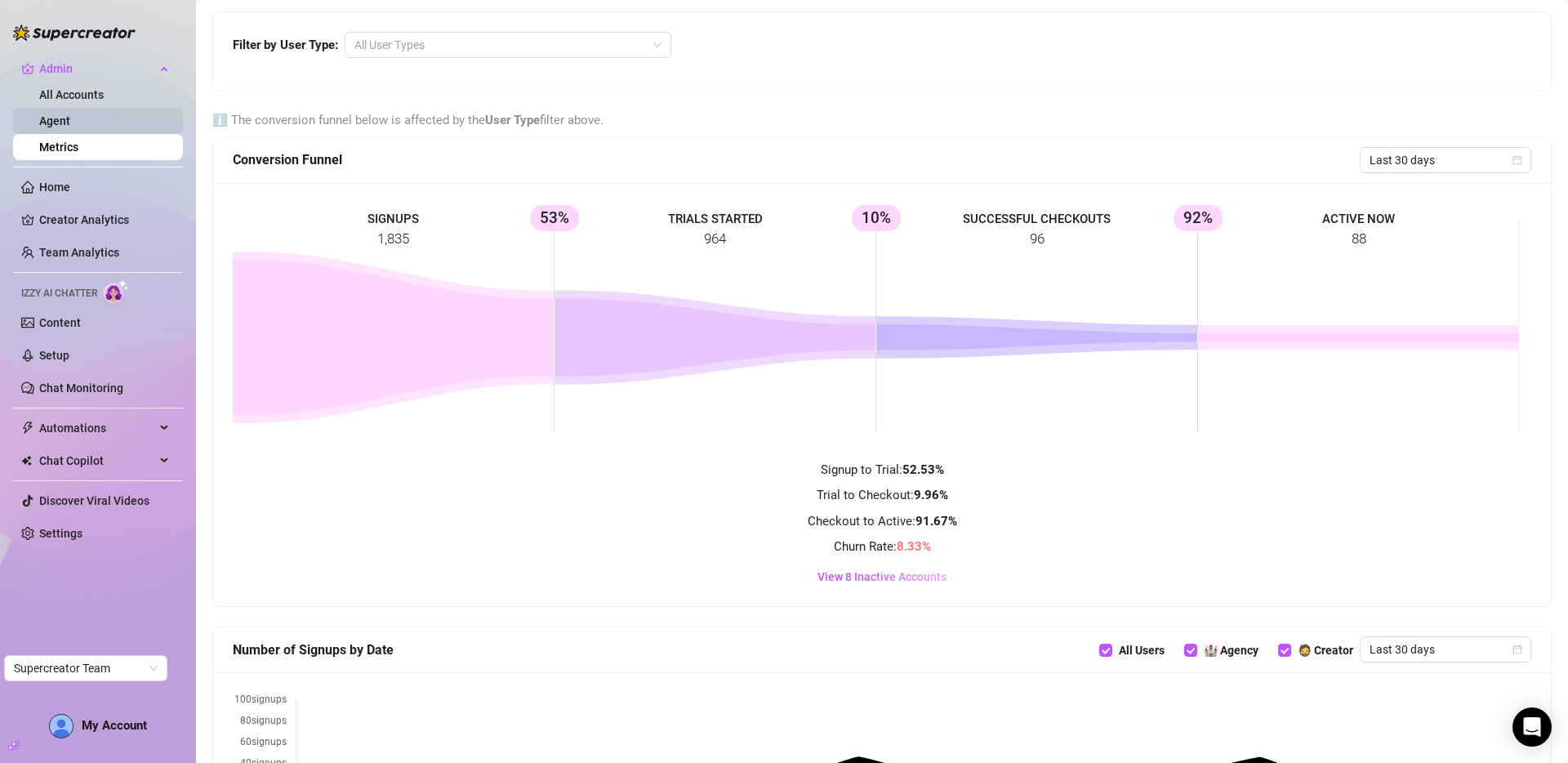
click at [70, 121] on link "Agent" at bounding box center [55, 120] width 31 height 13
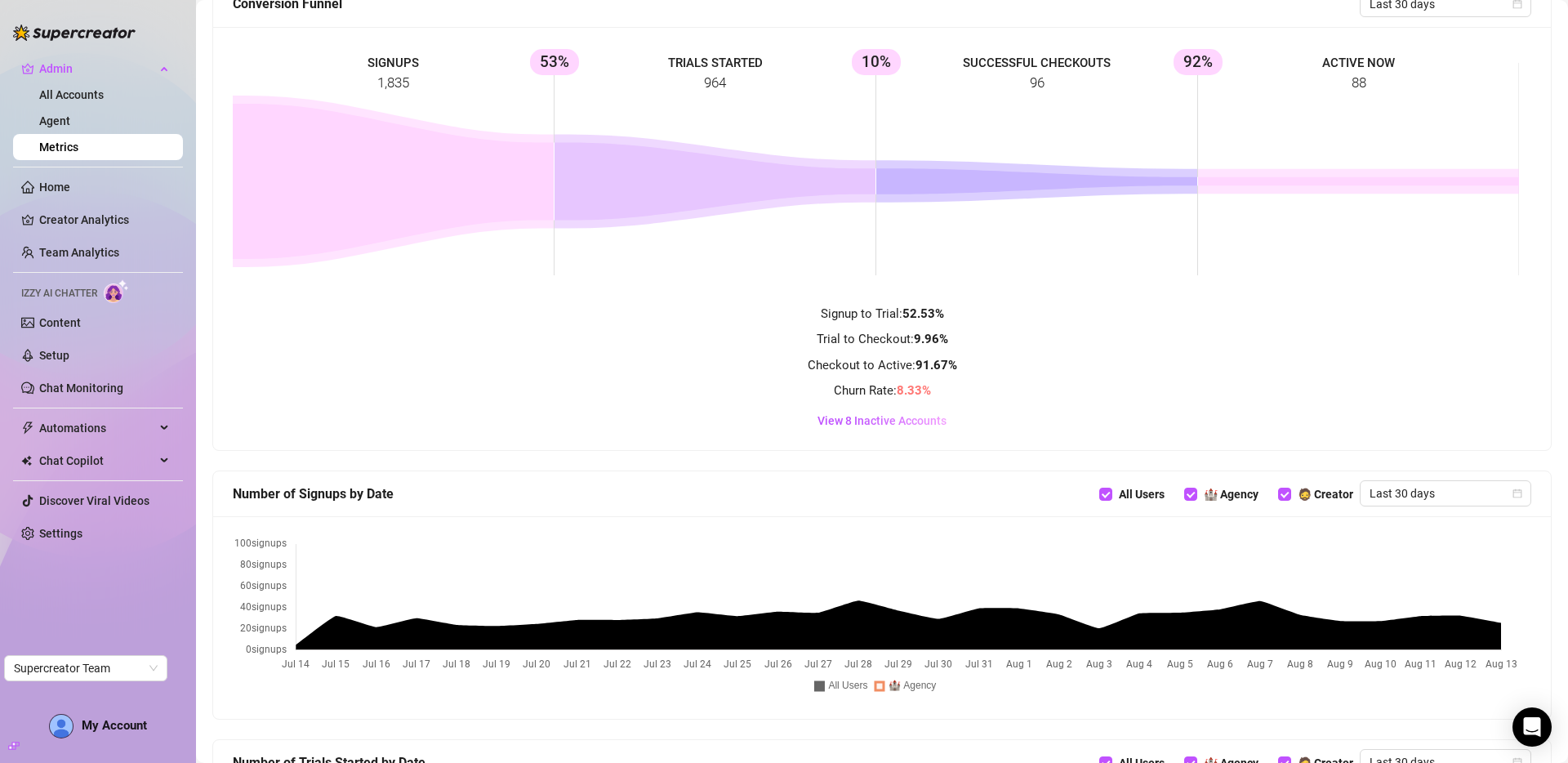
scroll to position [267, 0]
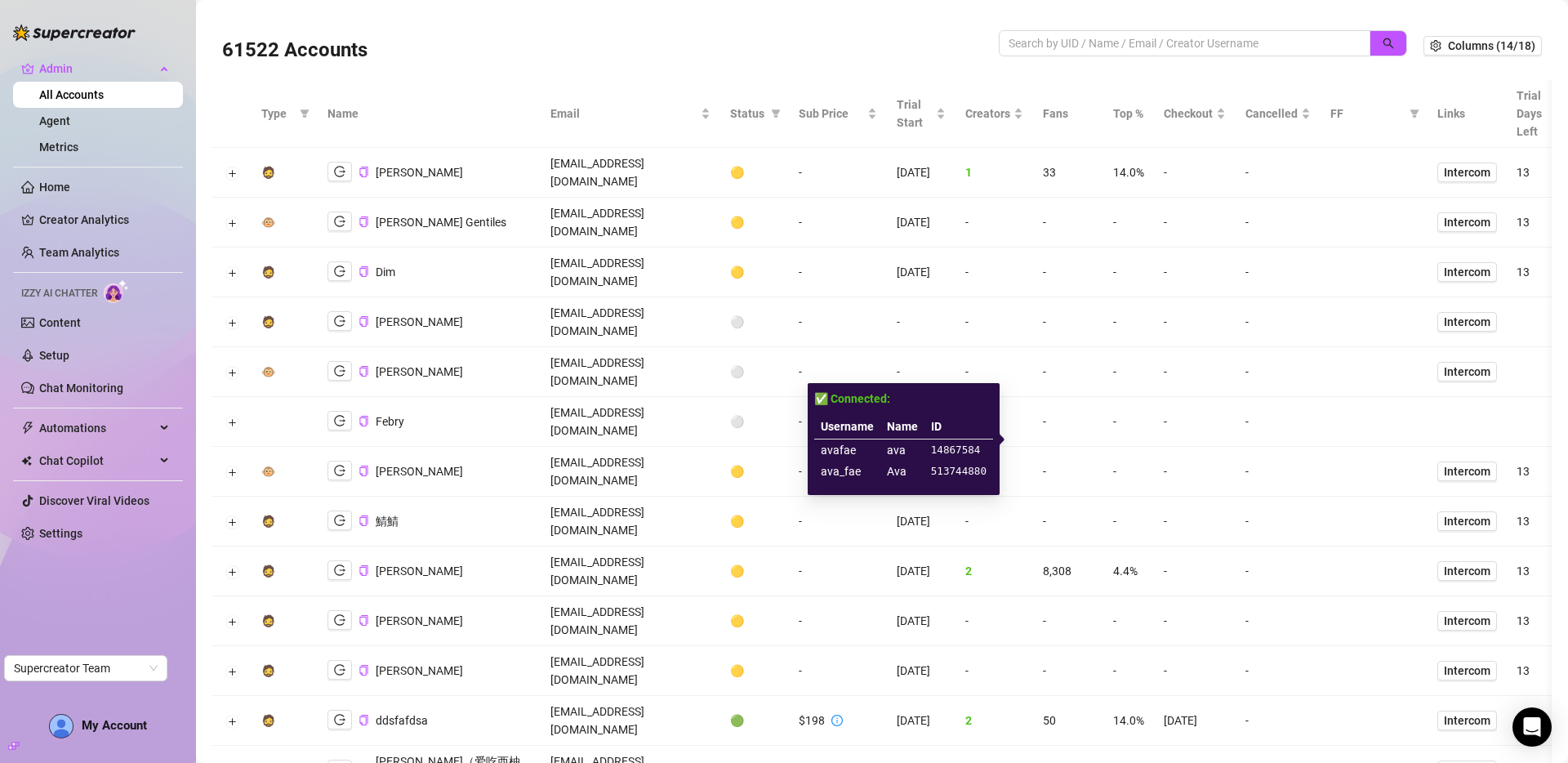
click at [839, 451] on td "avafae" at bounding box center [847, 451] width 66 height 22
copy td "avafae"
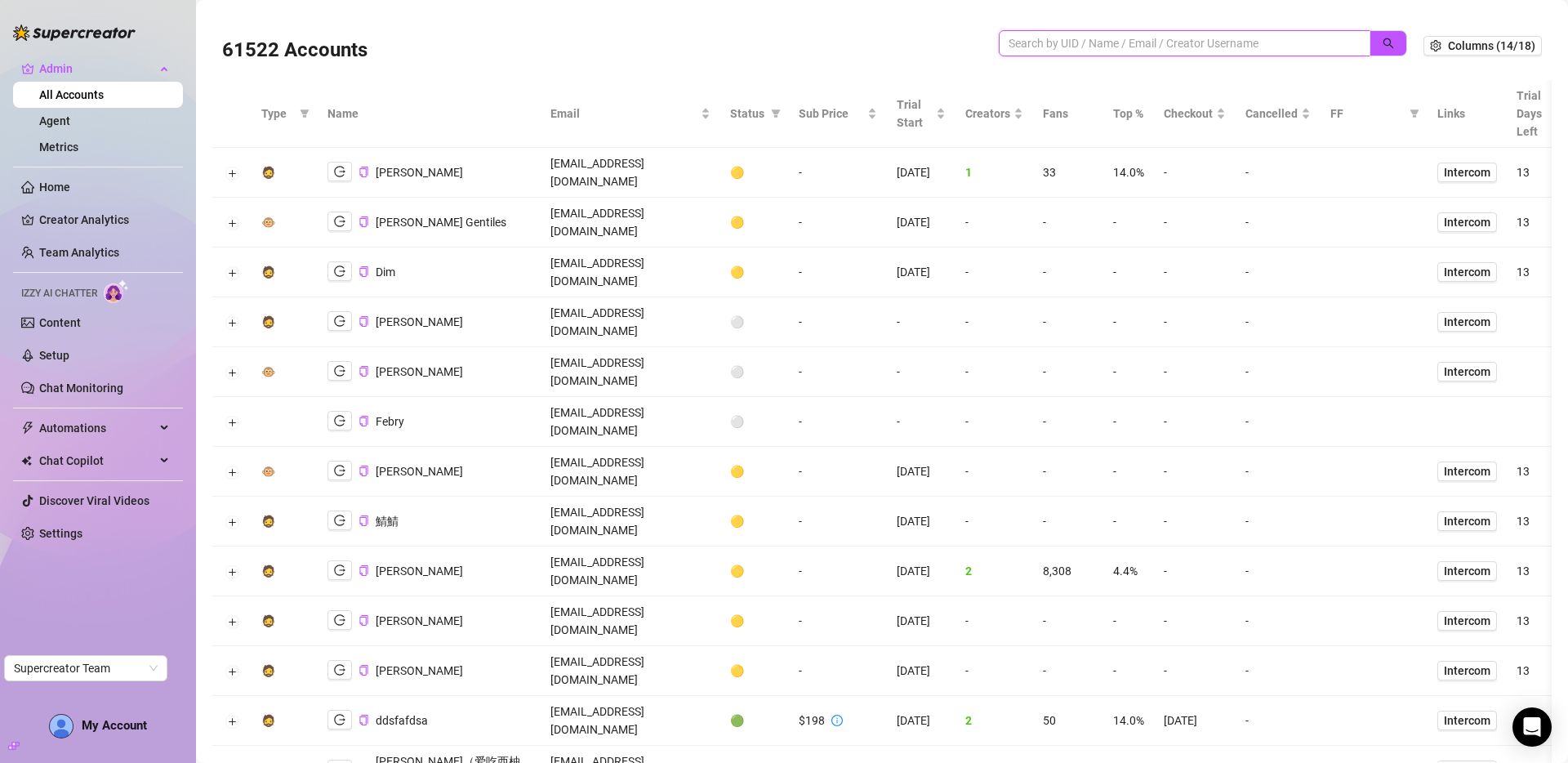
click at [1224, 44] on input "search" at bounding box center [1178, 43] width 339 height 18
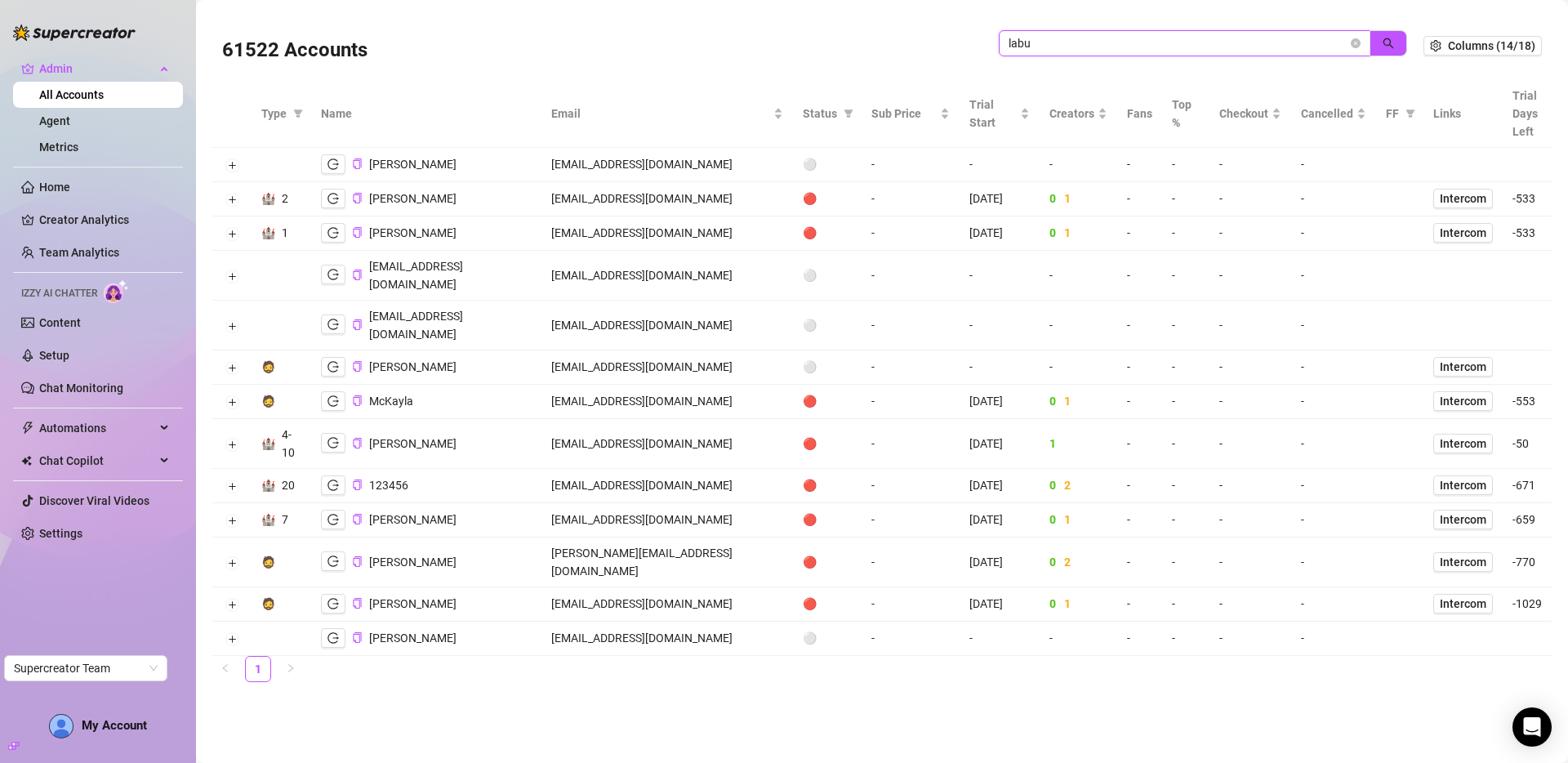
click at [1079, 51] on input "labu" at bounding box center [1178, 43] width 339 height 18
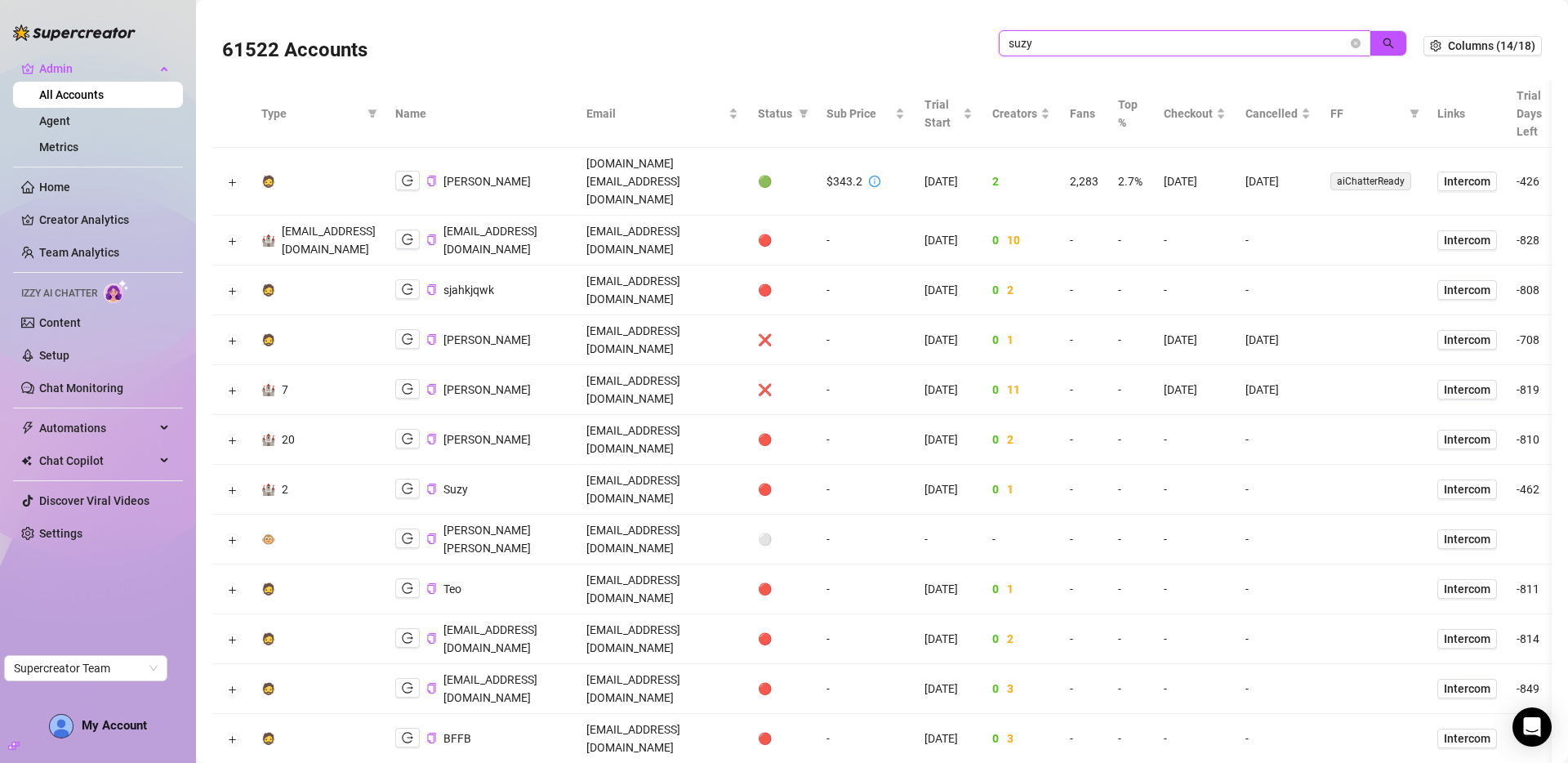
click at [1171, 44] on input "suzy" at bounding box center [1178, 43] width 339 height 18
type input "pika"
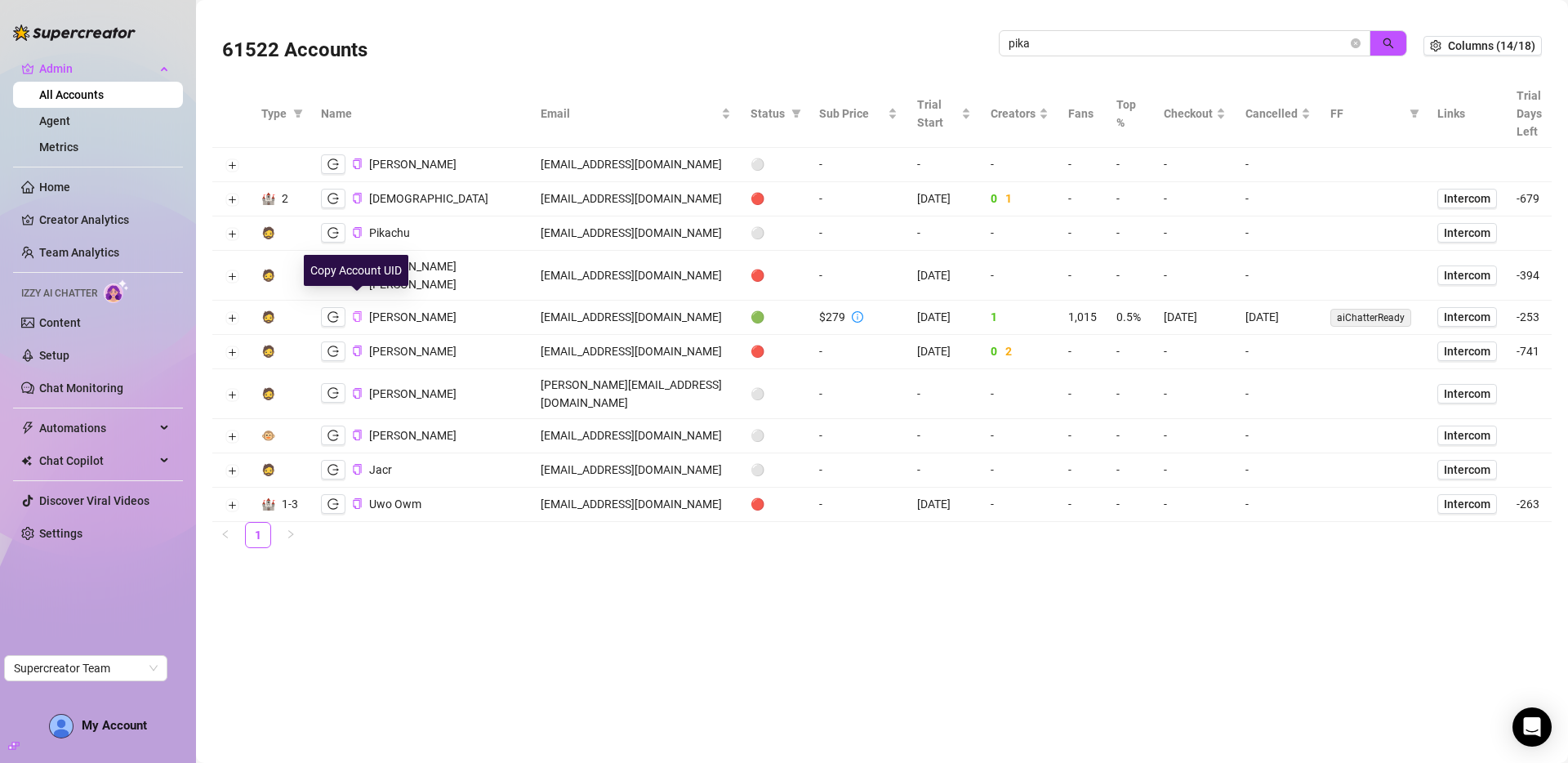
click at [358, 311] on icon "copy" at bounding box center [357, 316] width 9 height 10
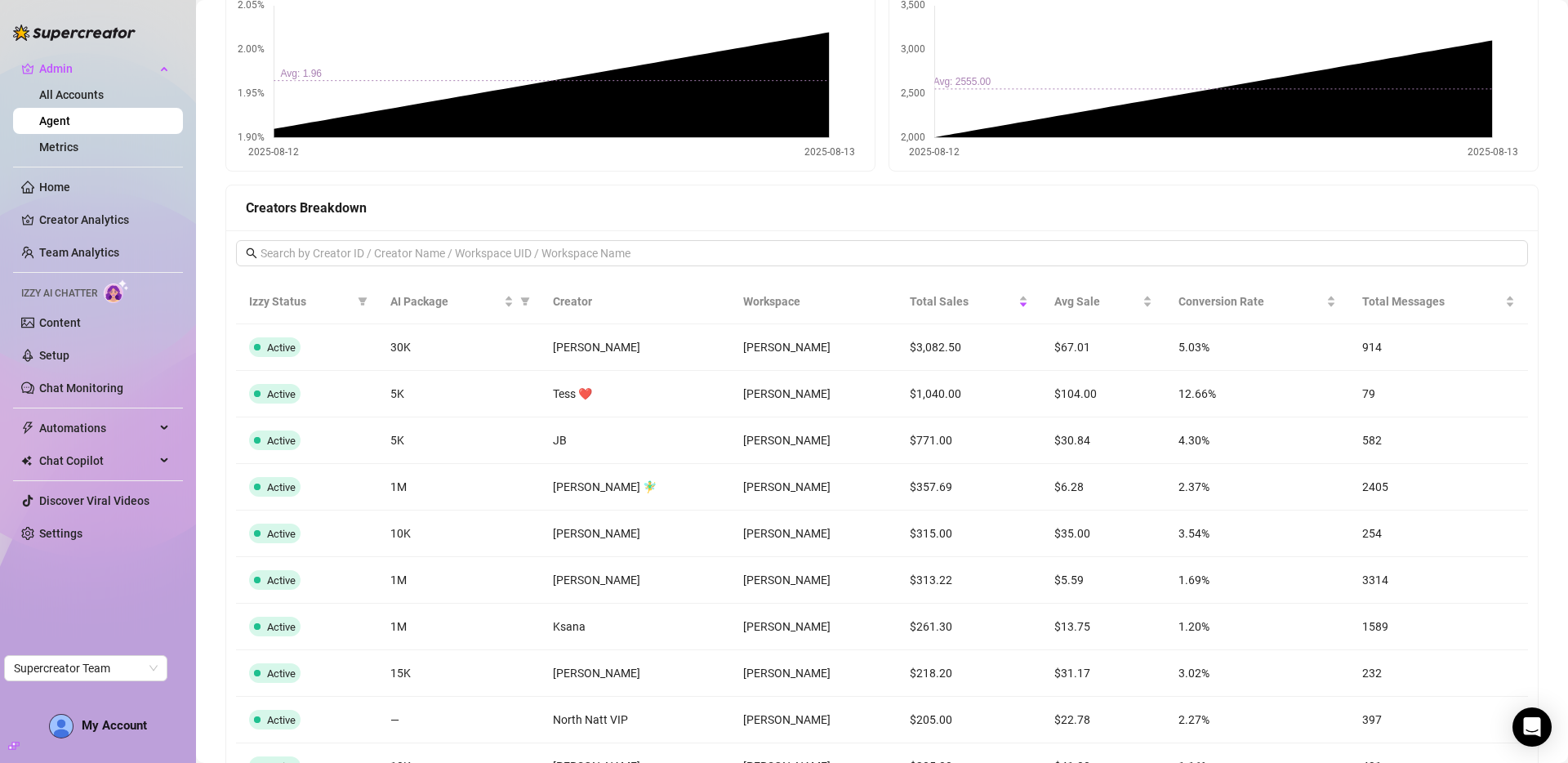
scroll to position [975, 0]
